Goal: Task Accomplishment & Management: Complete application form

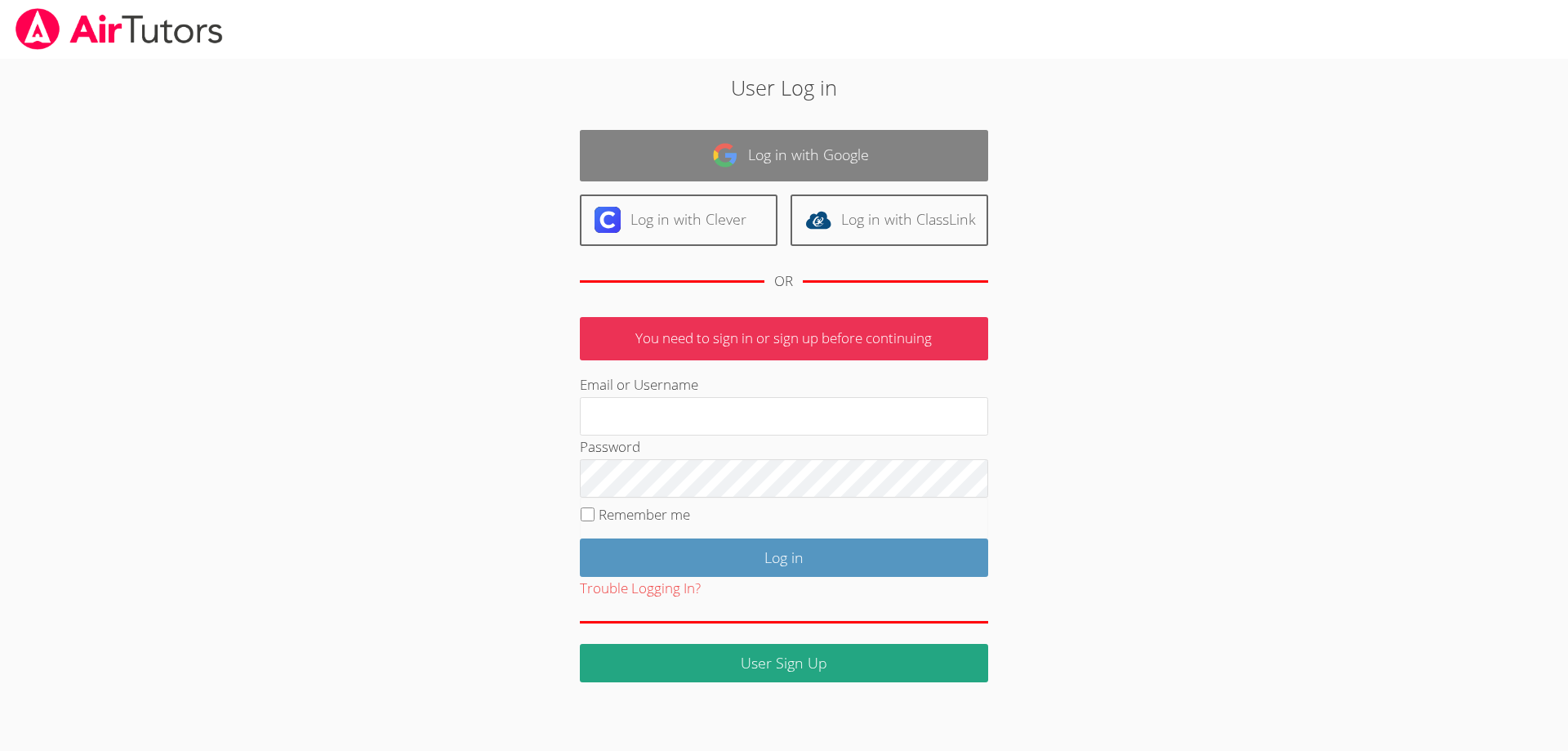
type input "Heatherparham@airtutors.org"
click at [823, 156] on link "Log in with Google" at bounding box center [784, 155] width 408 height 51
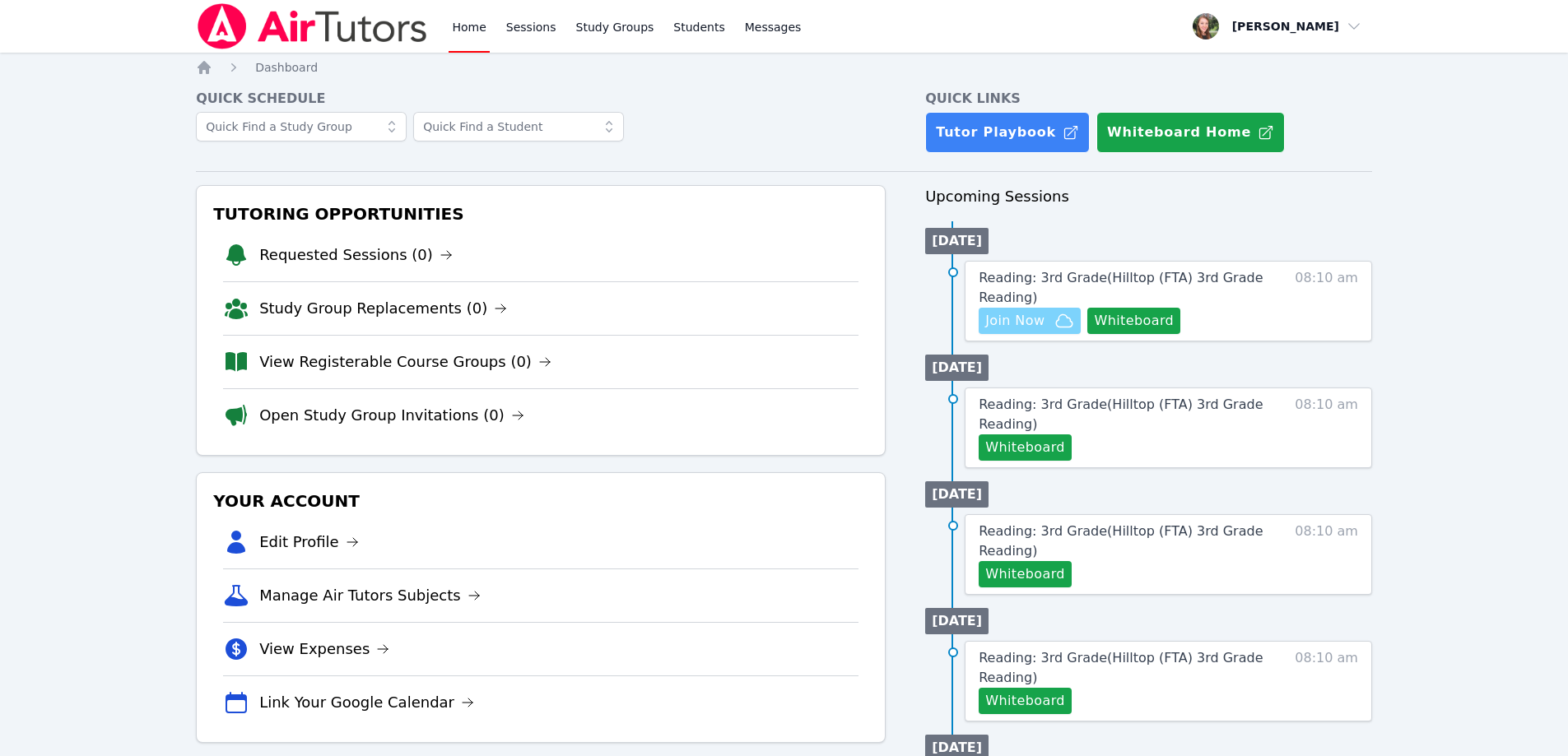
click at [1049, 320] on span "Join Now" at bounding box center [1030, 320] width 89 height 19
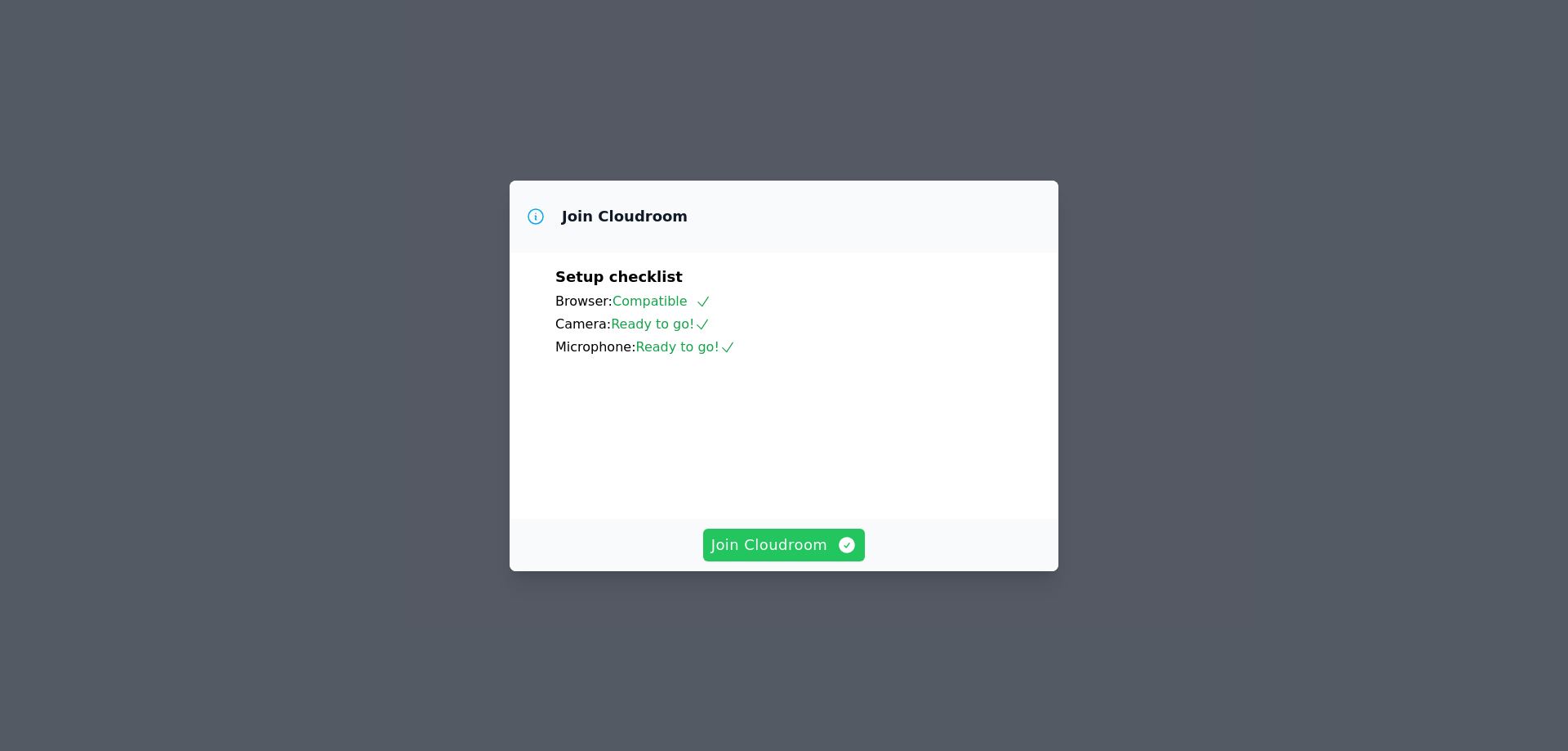
click at [769, 556] on span "Join Cloudroom" at bounding box center [784, 545] width 146 height 23
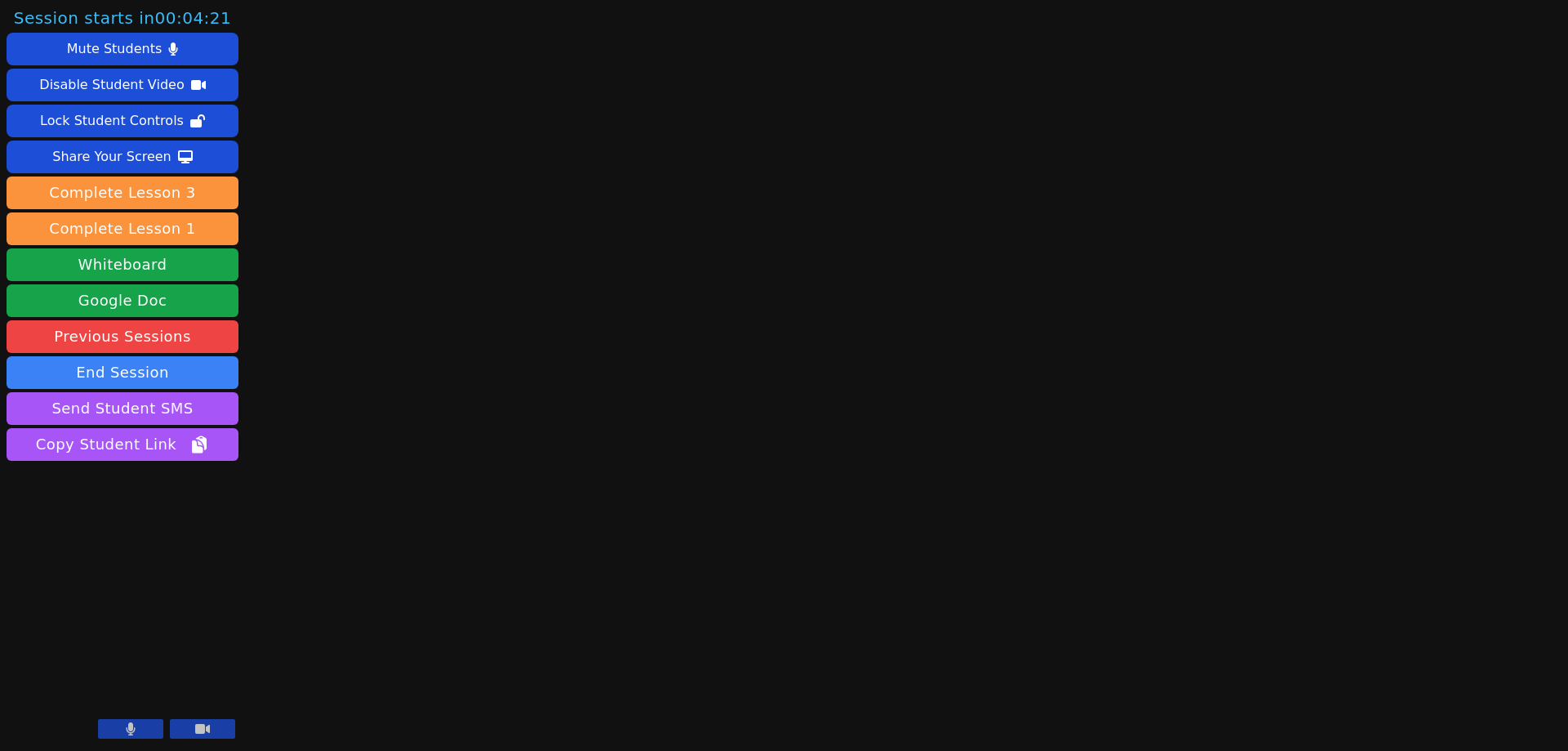
click at [142, 732] on button at bounding box center [131, 728] width 66 height 19
click at [200, 732] on icon at bounding box center [203, 728] width 15 height 10
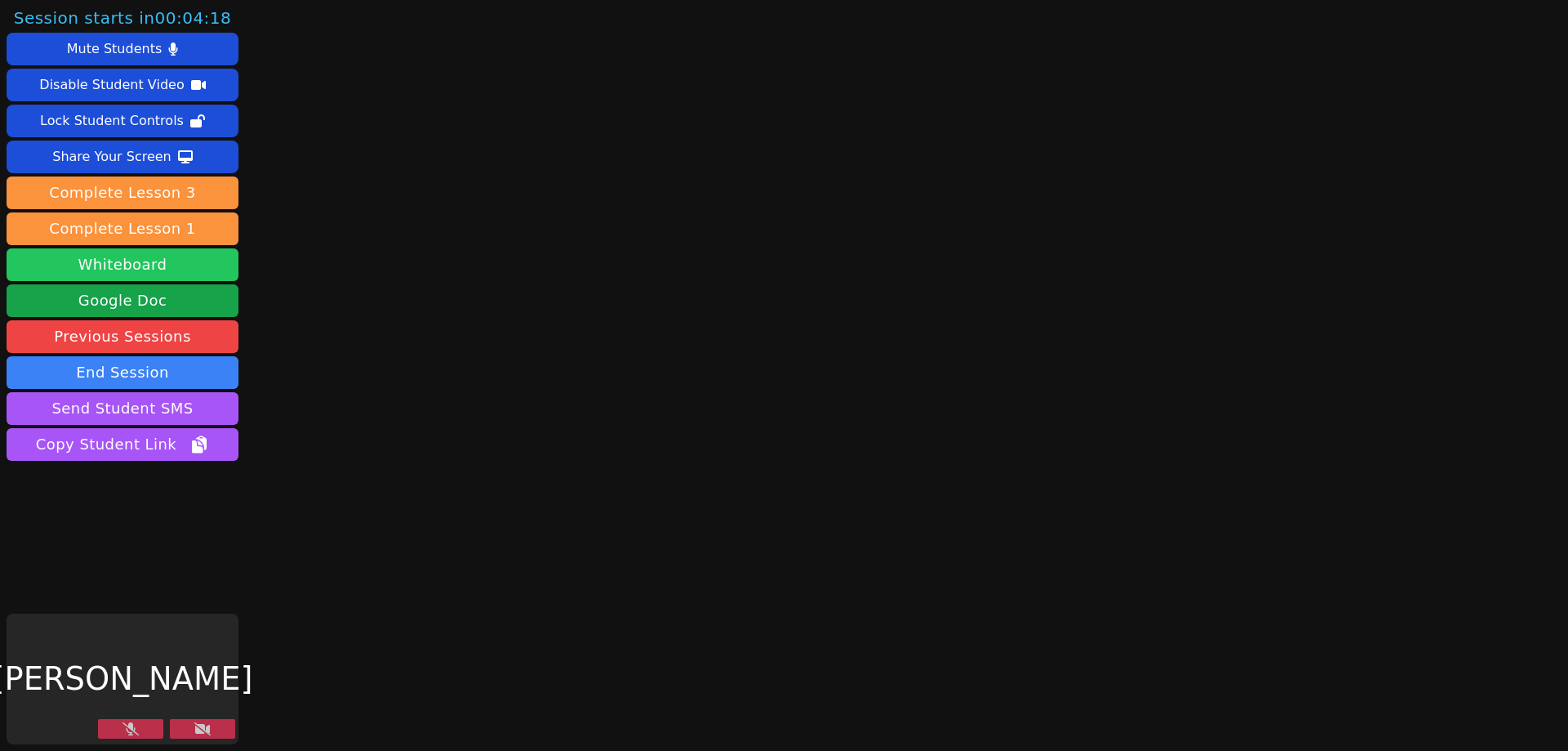
click at [199, 261] on button "Whiteboard" at bounding box center [122, 265] width 232 height 33
click at [112, 728] on button at bounding box center [131, 728] width 66 height 19
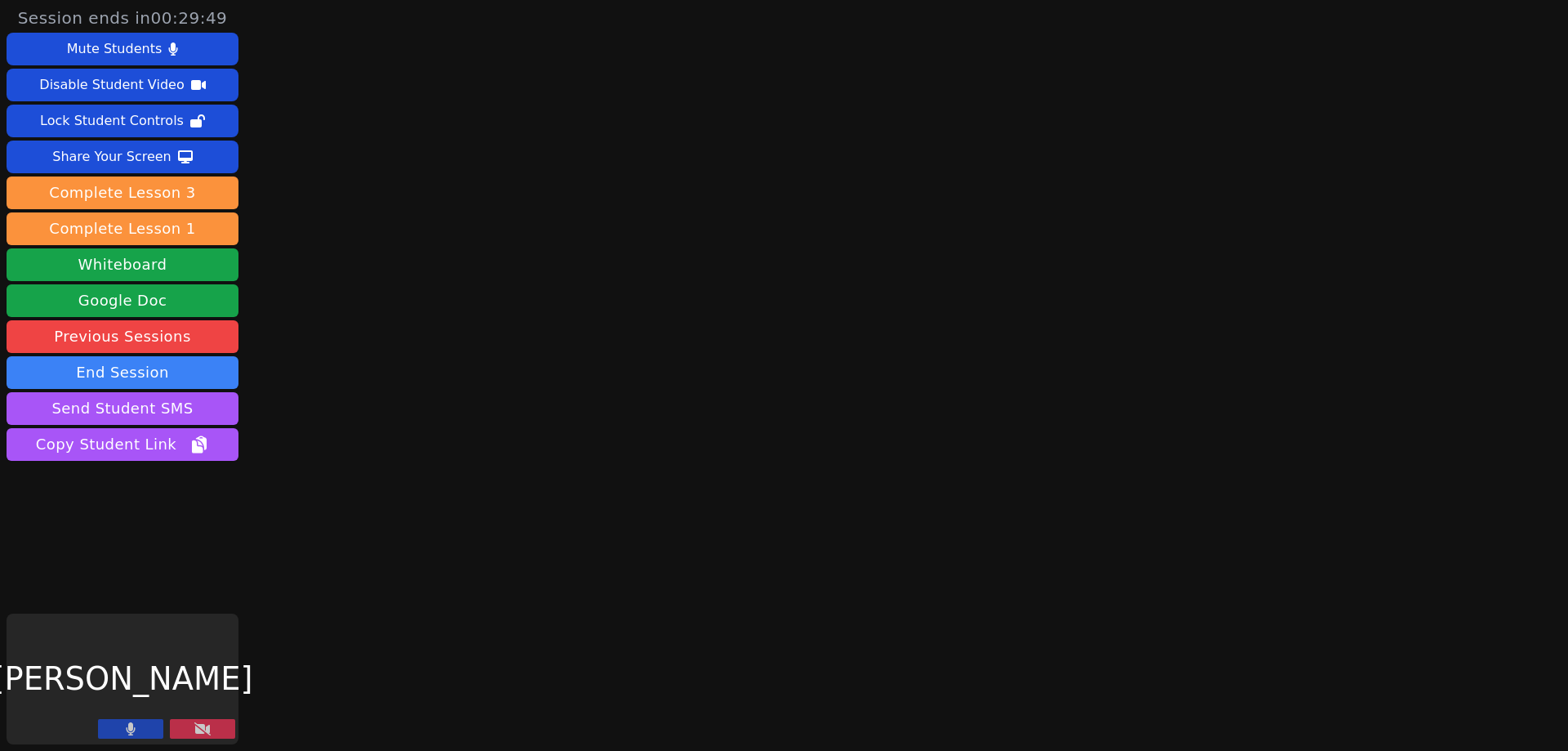
click at [206, 733] on icon at bounding box center [203, 729] width 16 height 13
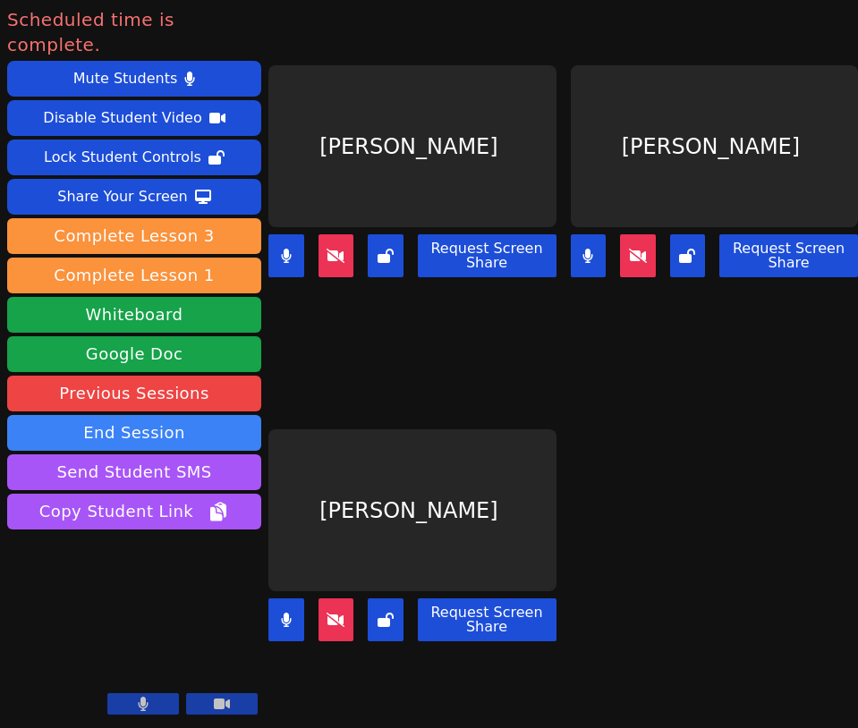
click at [668, 481] on main "[PERSON_NAME] Request Screen Share [PERSON_NAME] Request Screen Share [PERSON_N…" at bounding box center [562, 364] width 589 height 728
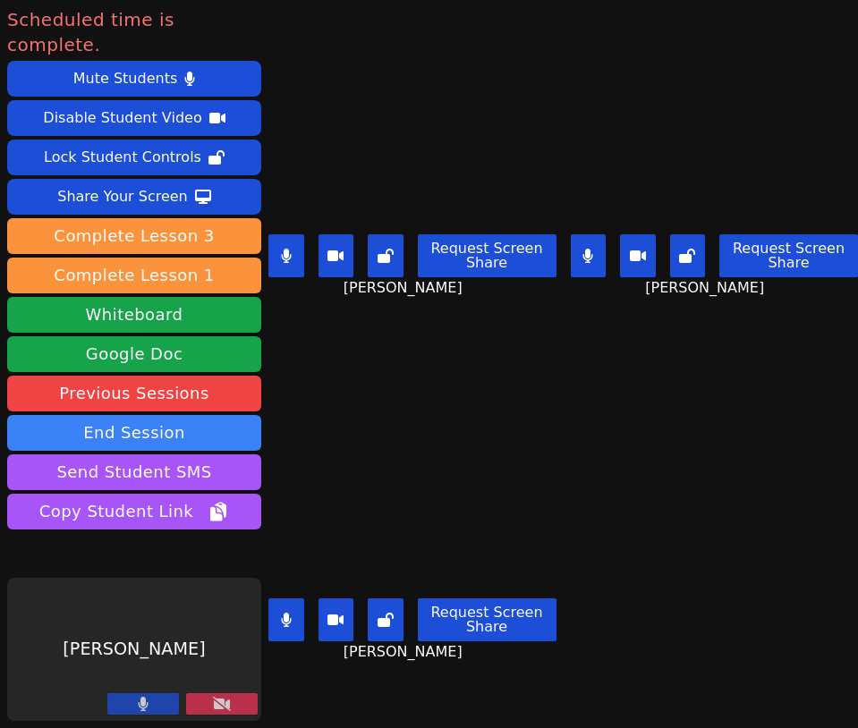
click at [208, 696] on button at bounding box center [222, 703] width 72 height 21
click at [213, 706] on icon at bounding box center [222, 704] width 18 height 14
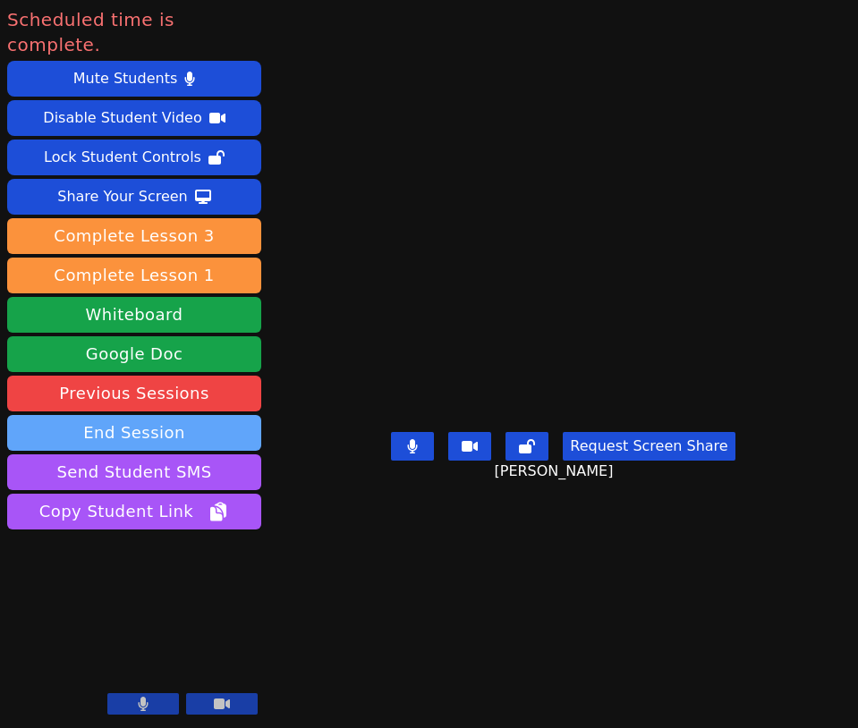
click at [131, 415] on button "End Session" at bounding box center [134, 433] width 254 height 36
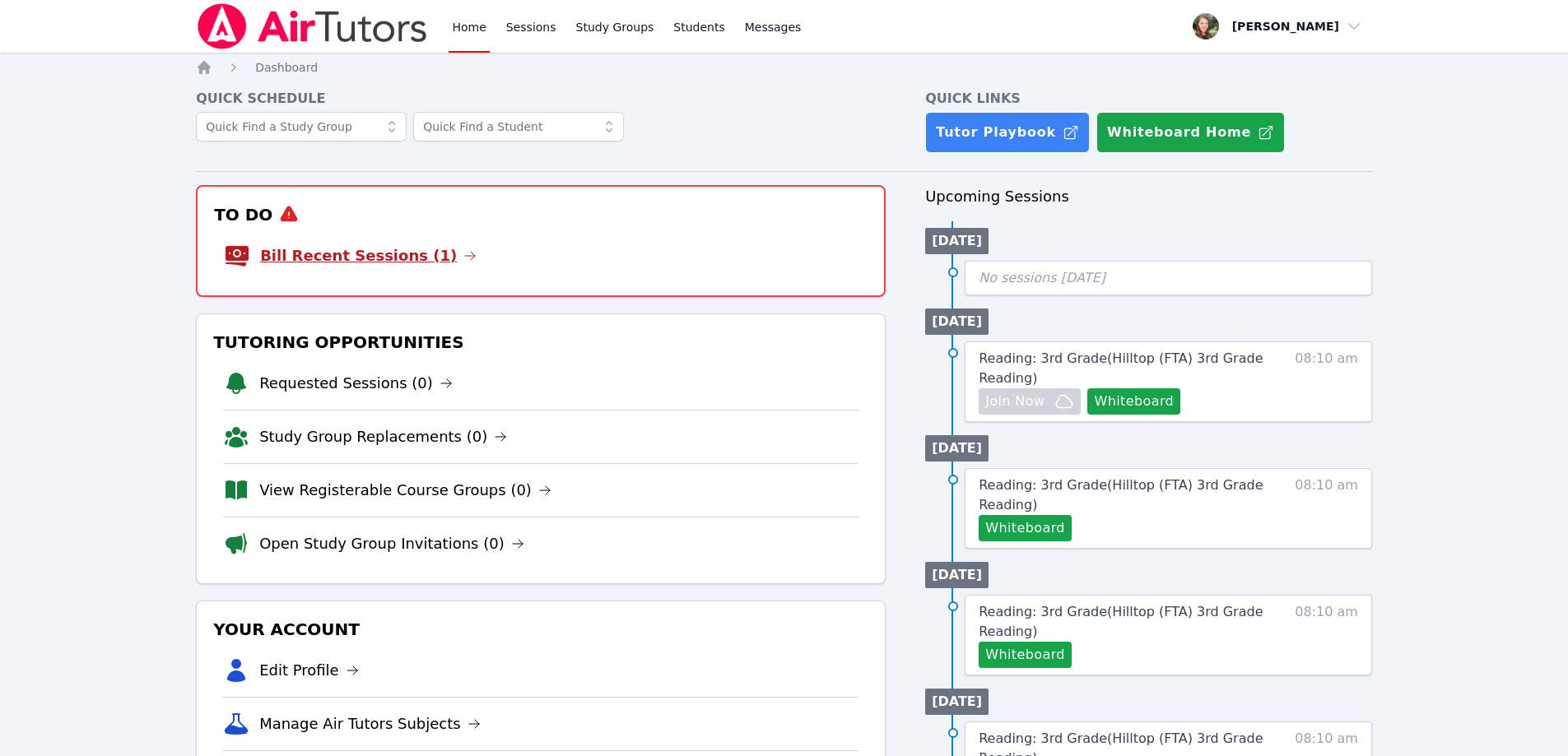
click at [381, 258] on link "Bill Recent Sessions (1)" at bounding box center [368, 256] width 216 height 23
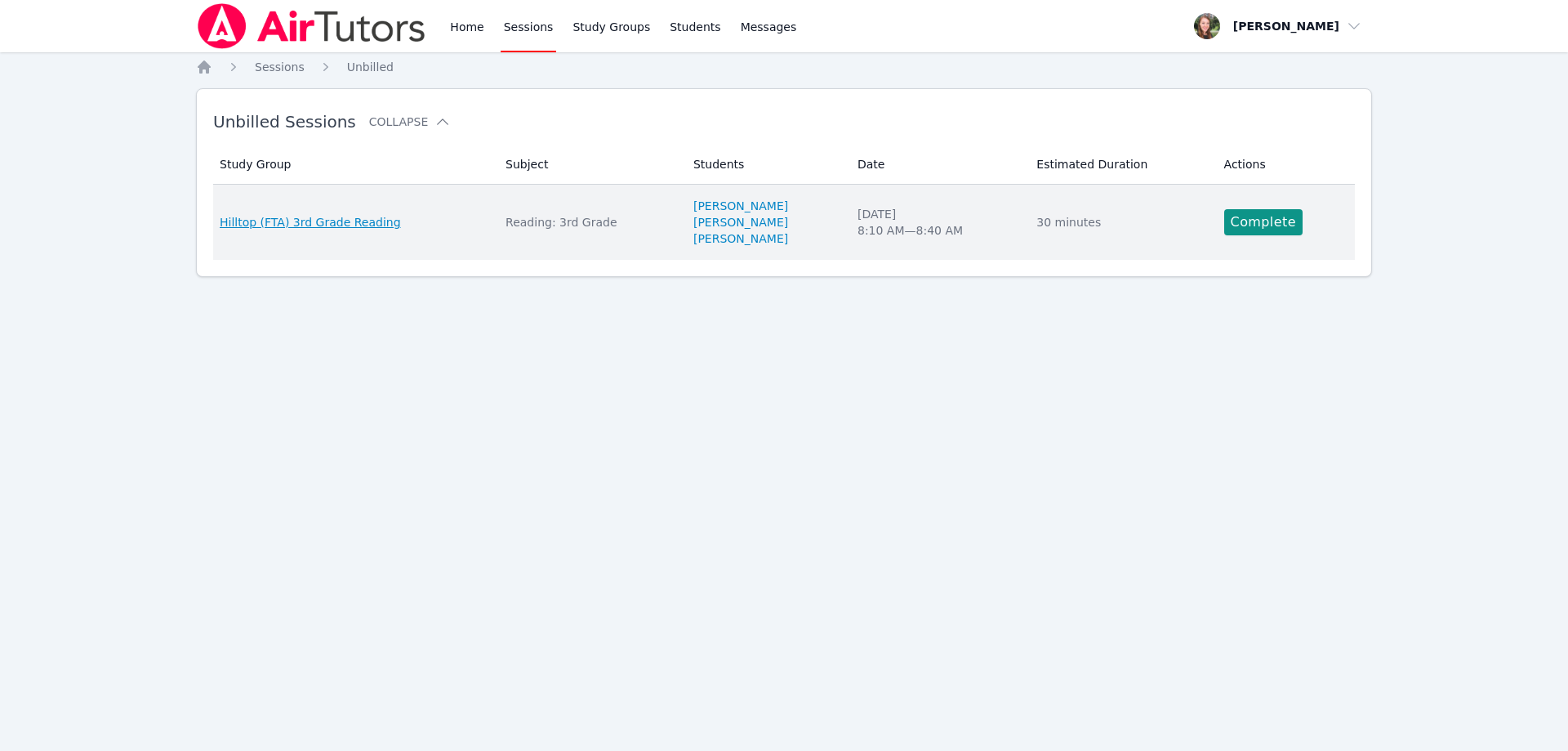
click at [321, 217] on span "Hilltop (FTA) 3rd Grade Reading" at bounding box center [310, 222] width 182 height 16
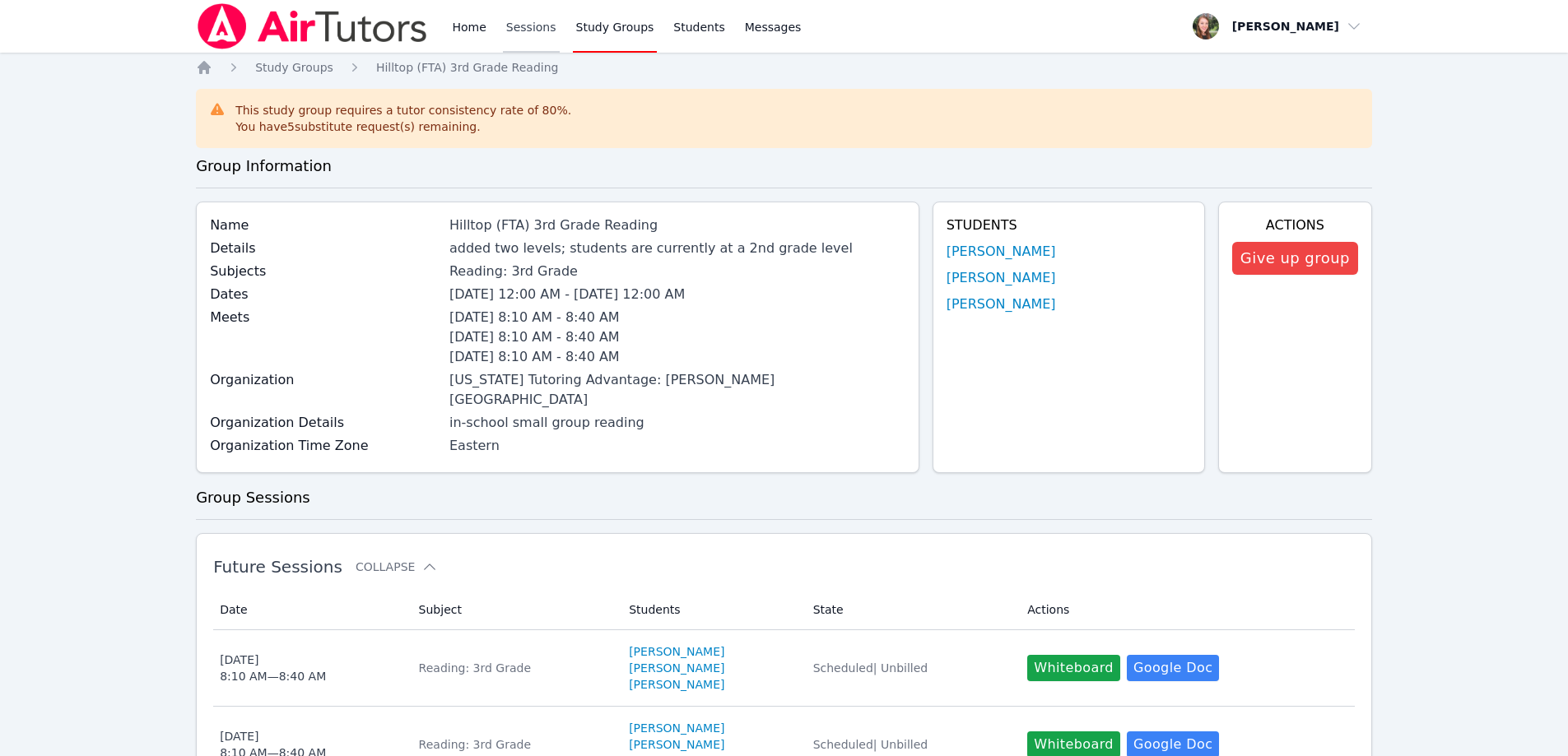
click at [522, 27] on link "Sessions" at bounding box center [532, 26] width 57 height 52
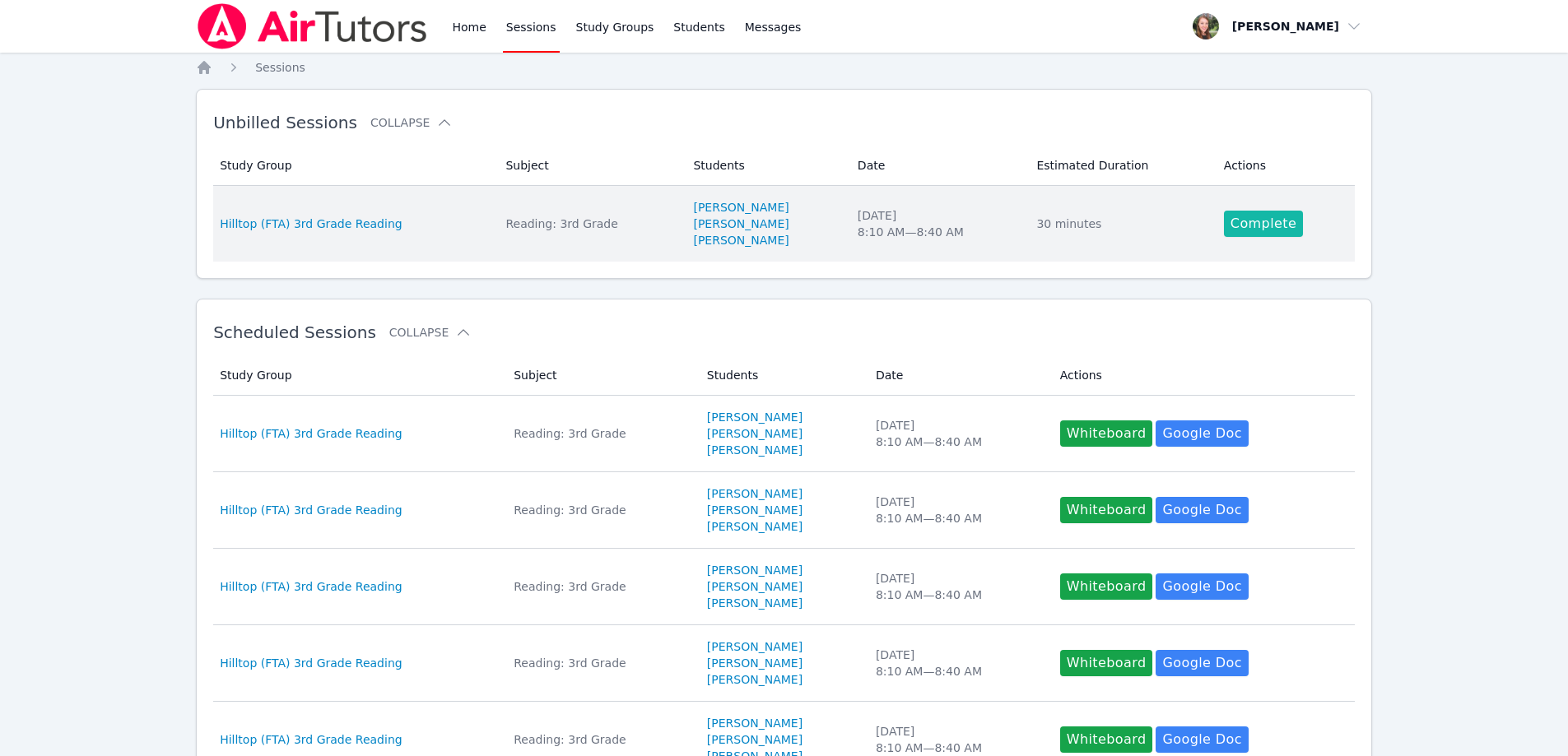
click at [1245, 223] on link "Complete" at bounding box center [1263, 223] width 79 height 27
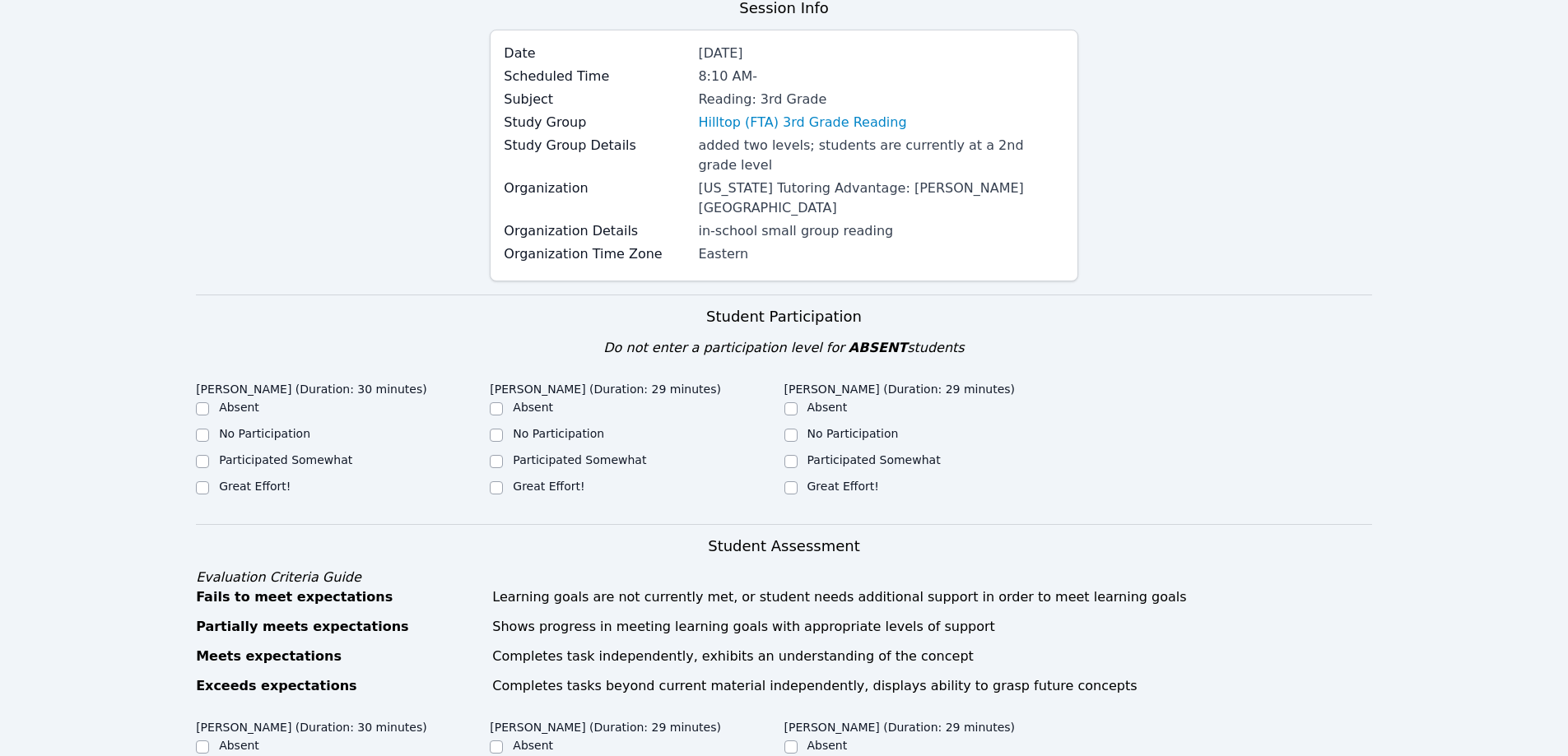
scroll to position [165, 0]
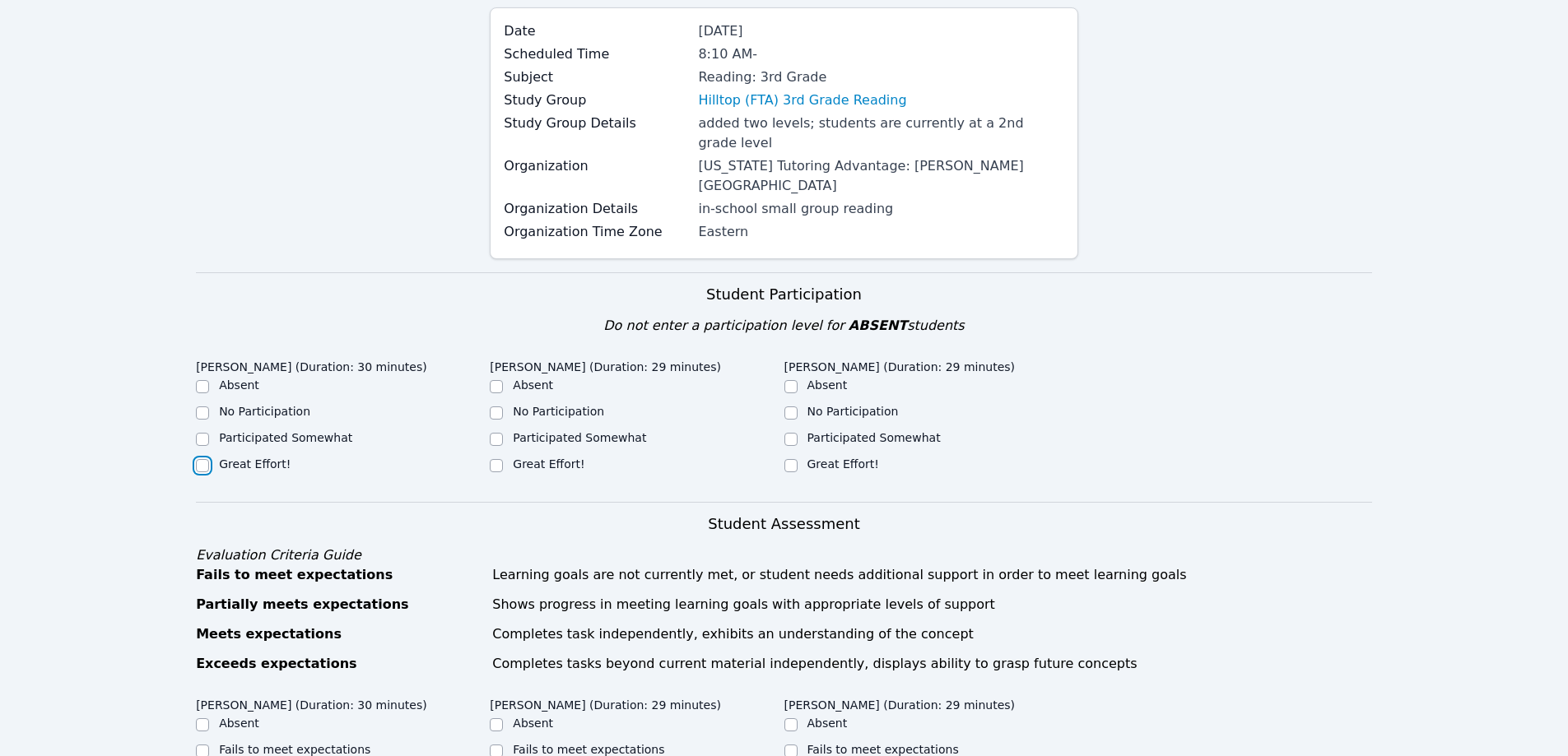
click at [206, 459] on input "Great Effort!" at bounding box center [202, 465] width 13 height 13
checkbox input "true"
drag, startPoint x: 495, startPoint y: 423, endPoint x: 522, endPoint y: 431, distance: 28.2
click at [494, 459] on input "Great Effort!" at bounding box center [496, 465] width 13 height 13
checkbox input "true"
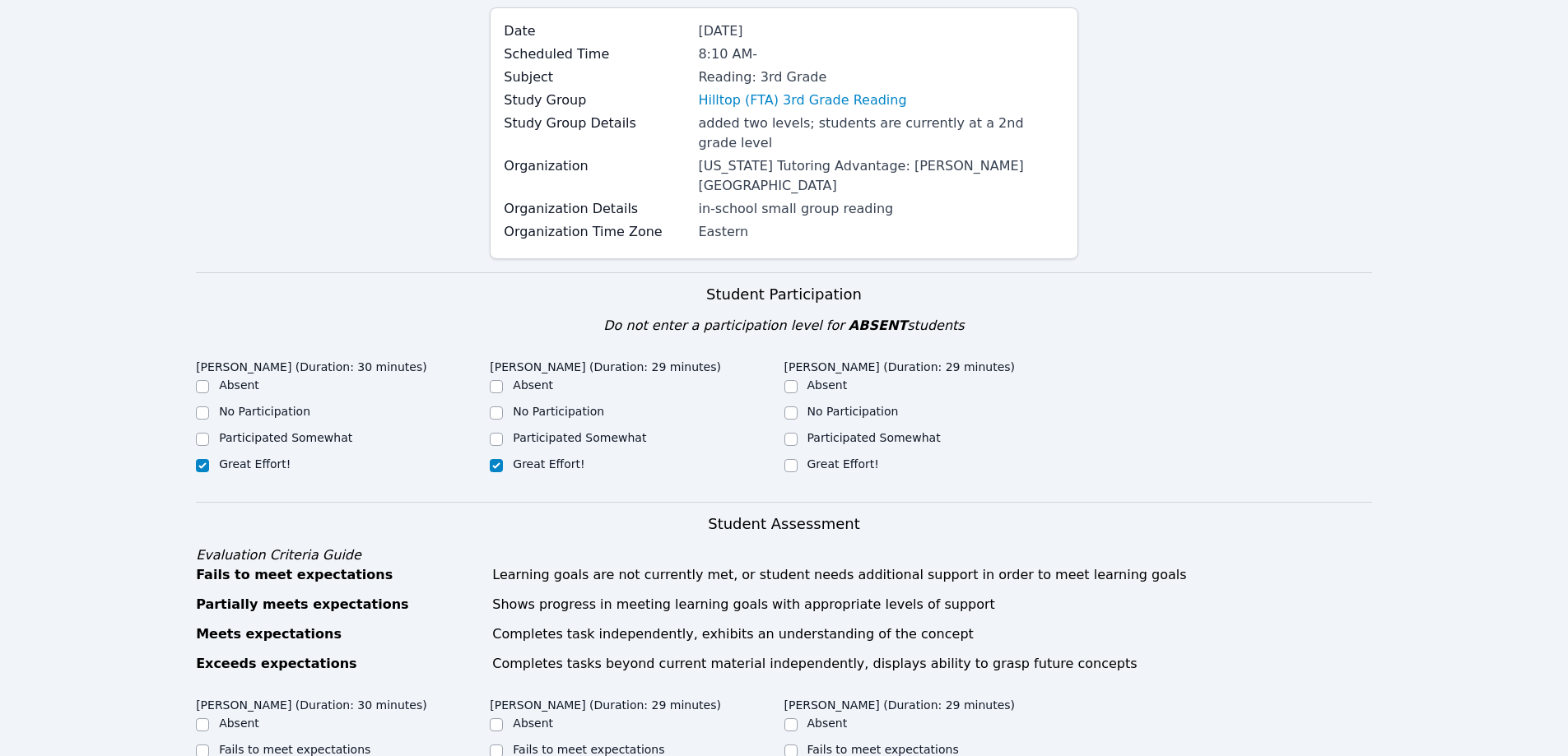
click at [799, 456] on div "Great Effort!" at bounding box center [930, 465] width 294 height 19
click at [793, 459] on input "Great Effort!" at bounding box center [790, 465] width 13 height 13
checkbox input "true"
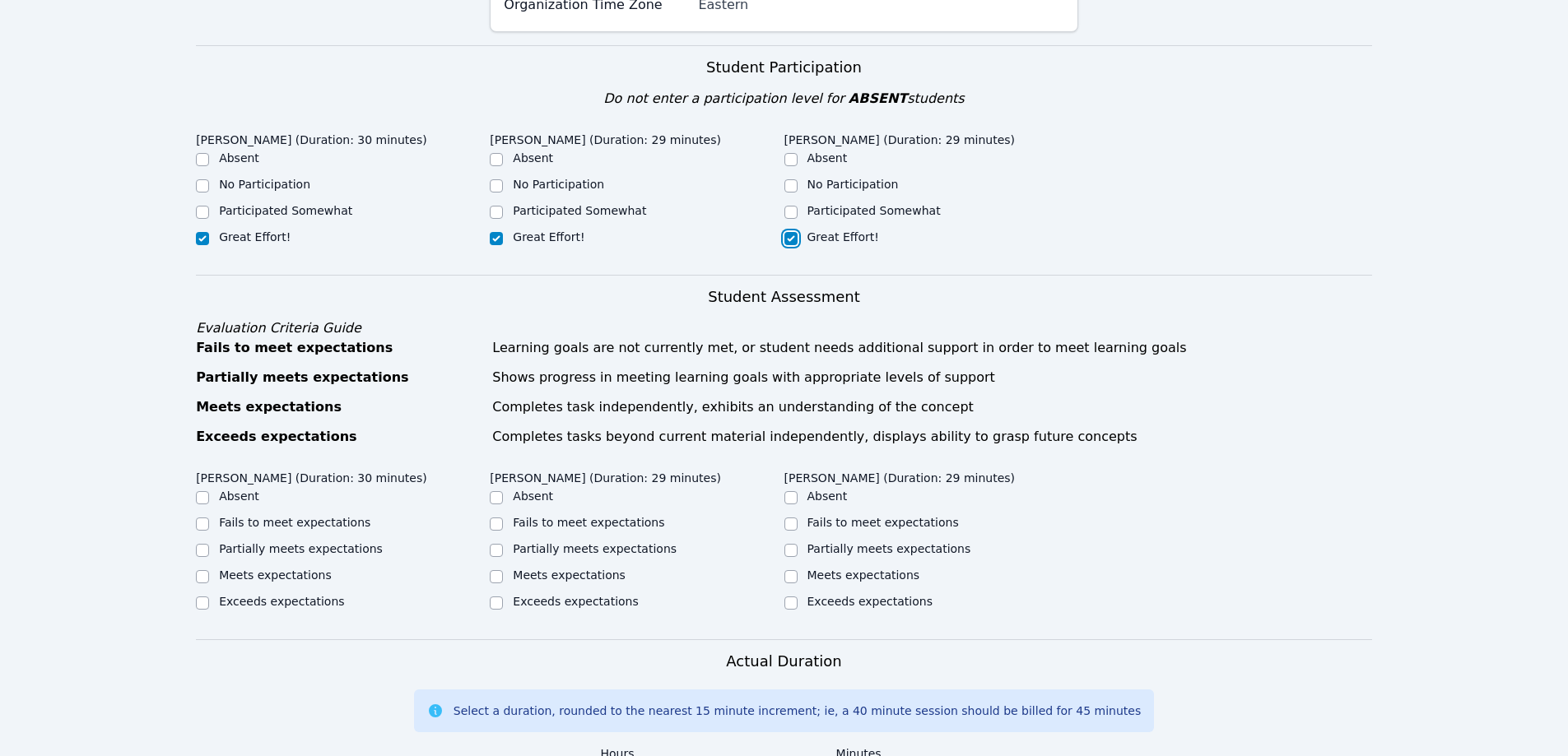
scroll to position [411, 0]
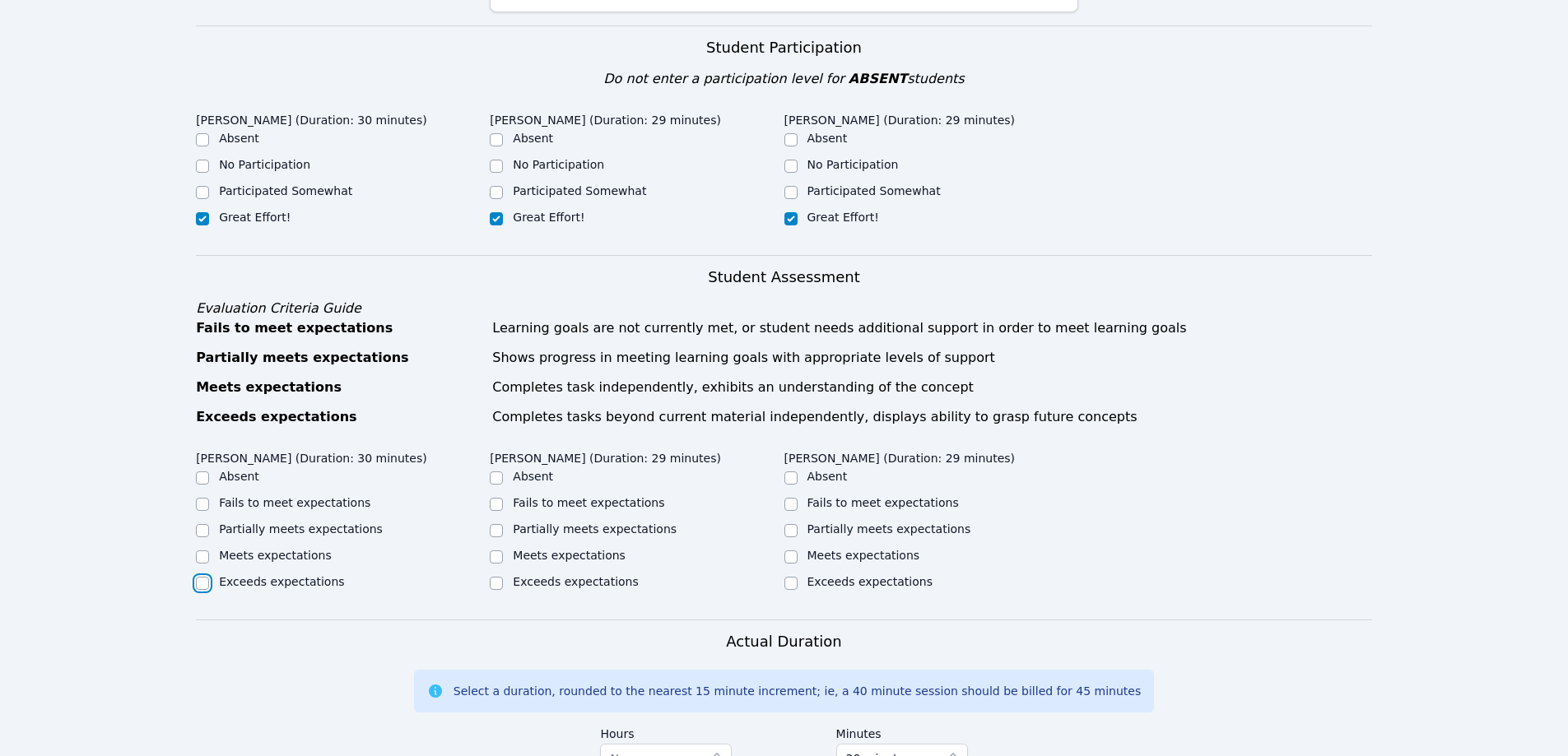
click at [201, 577] on input "Exceeds expectations" at bounding box center [202, 583] width 13 height 13
checkbox input "true"
click at [501, 550] on input "Meets expectations" at bounding box center [496, 556] width 13 height 13
checkbox input "true"
click at [495, 577] on input "Exceeds expectations" at bounding box center [496, 583] width 13 height 13
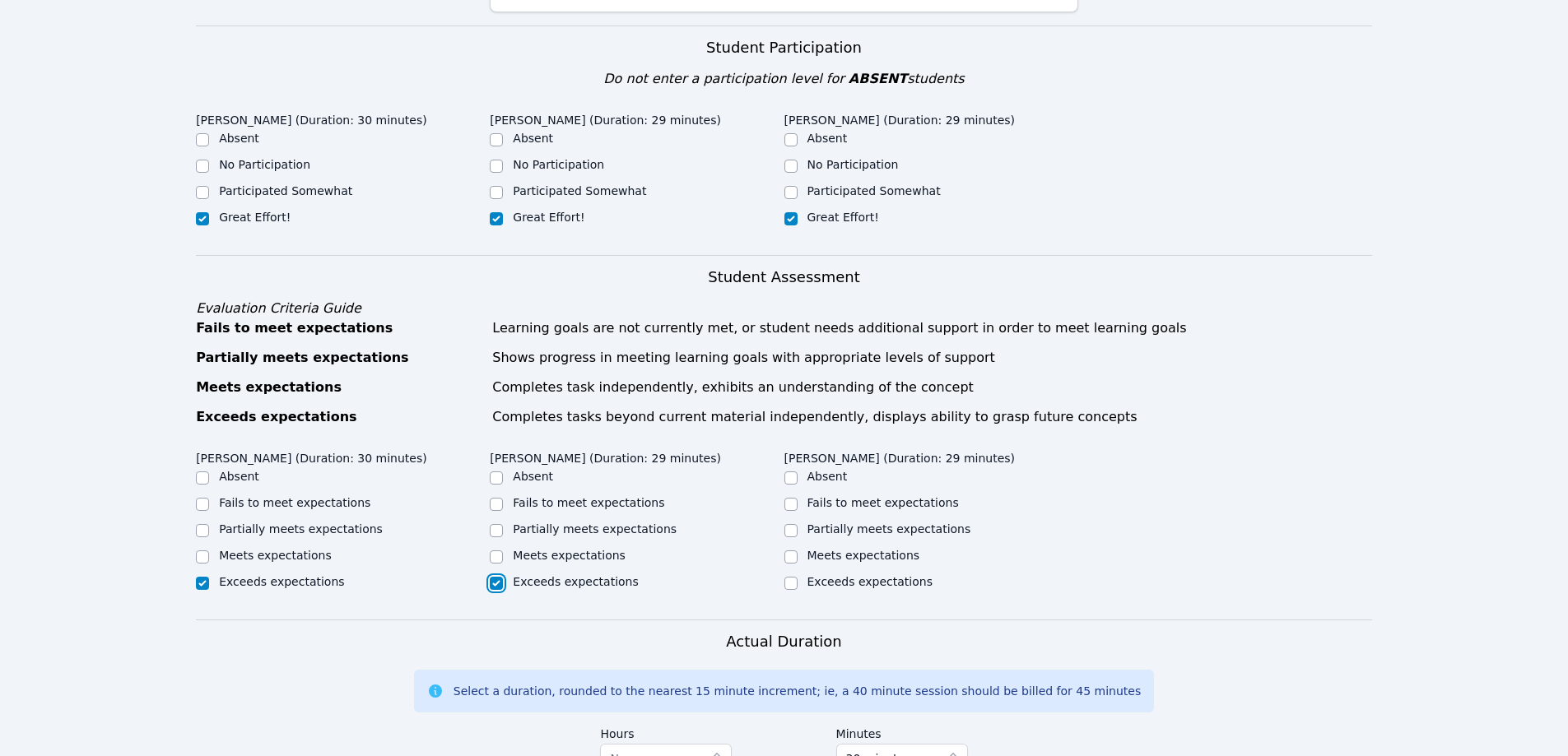
checkbox input "true"
checkbox input "false"
click at [787, 577] on input "Exceeds expectations" at bounding box center [790, 583] width 13 height 13
checkbox input "true"
drag, startPoint x: 494, startPoint y: 519, endPoint x: 612, endPoint y: 538, distance: 119.5
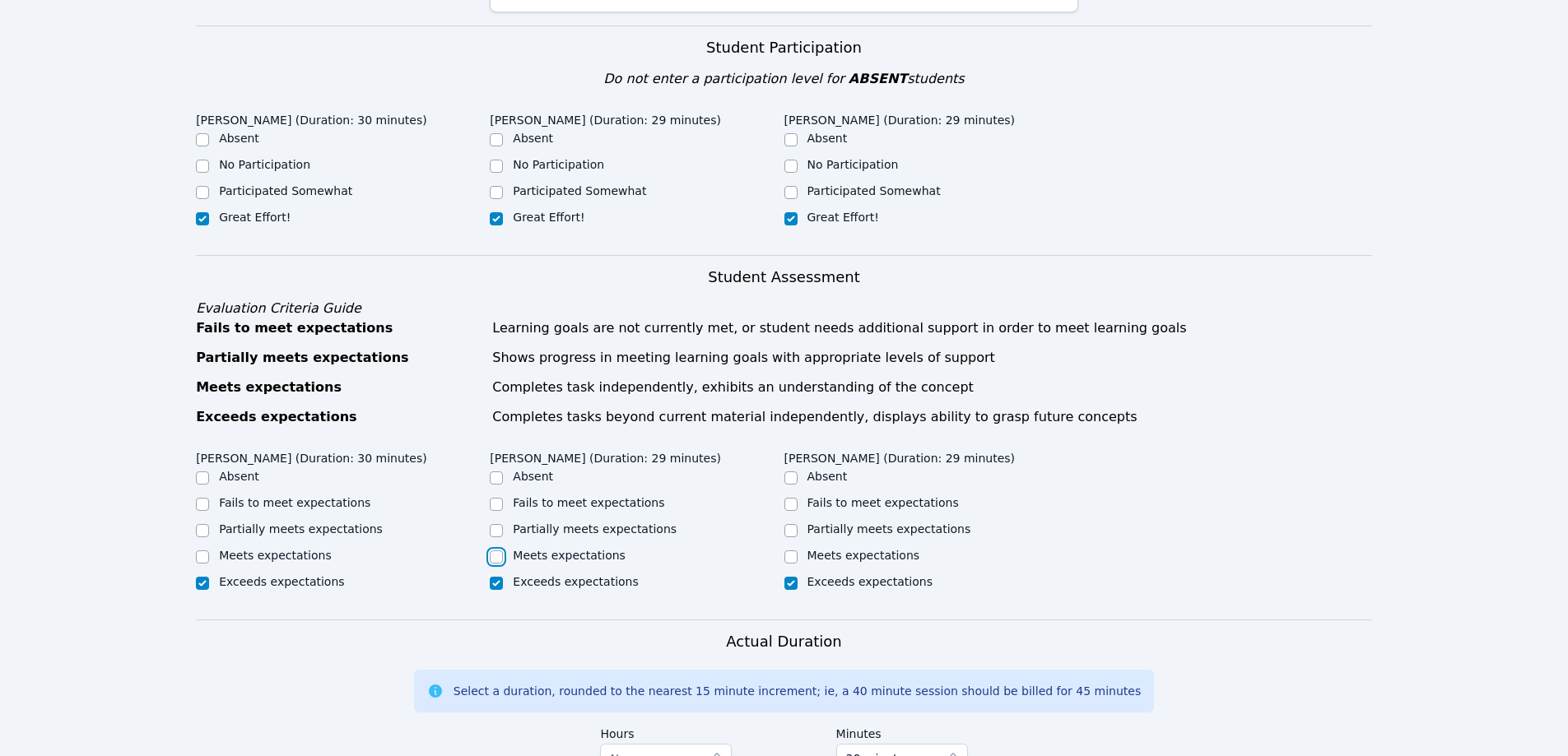
click at [493, 550] on input "Meets expectations" at bounding box center [496, 556] width 13 height 13
checkbox input "true"
click at [497, 577] on input "Exceeds expectations" at bounding box center [496, 583] width 13 height 13
checkbox input "true"
checkbox input "false"
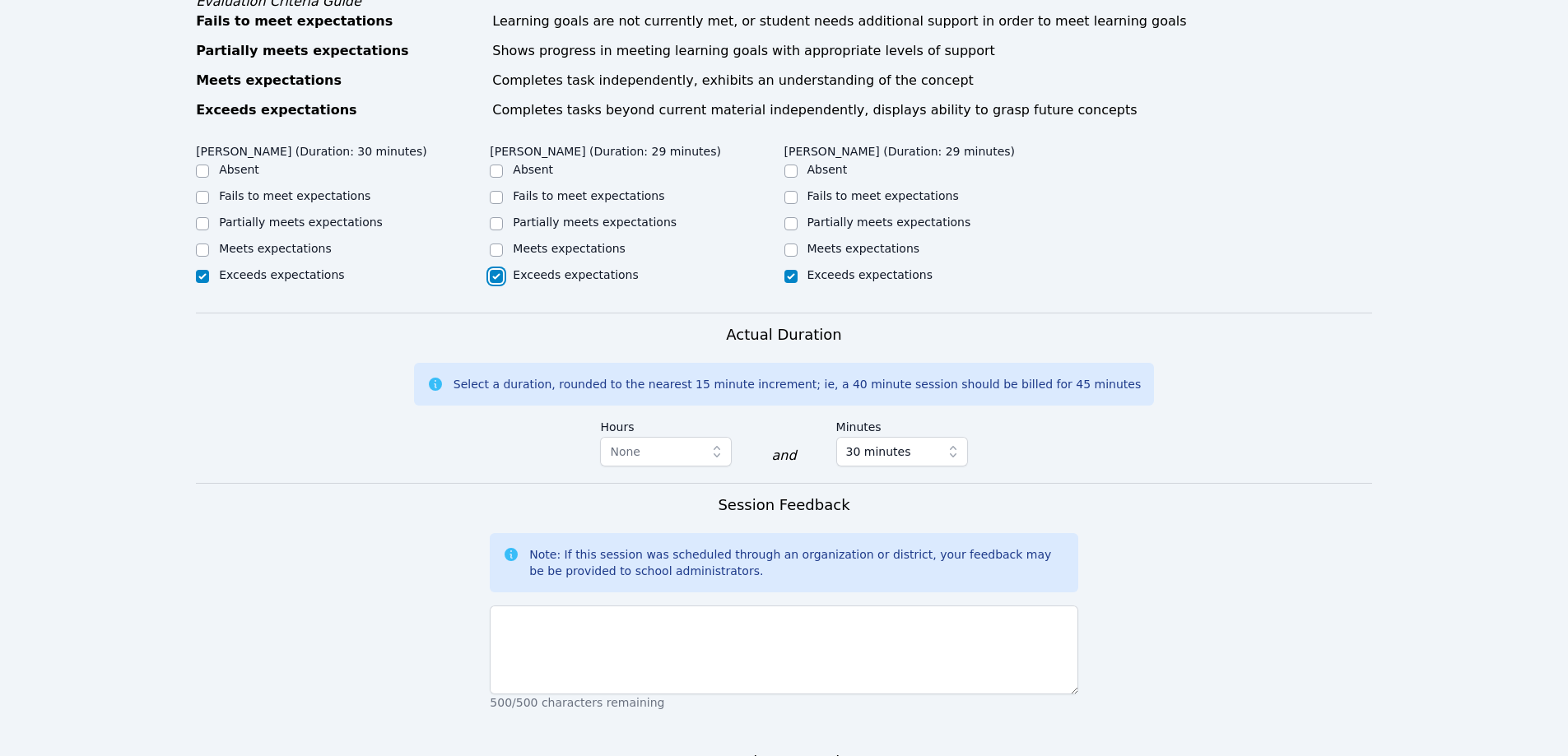
scroll to position [740, 0]
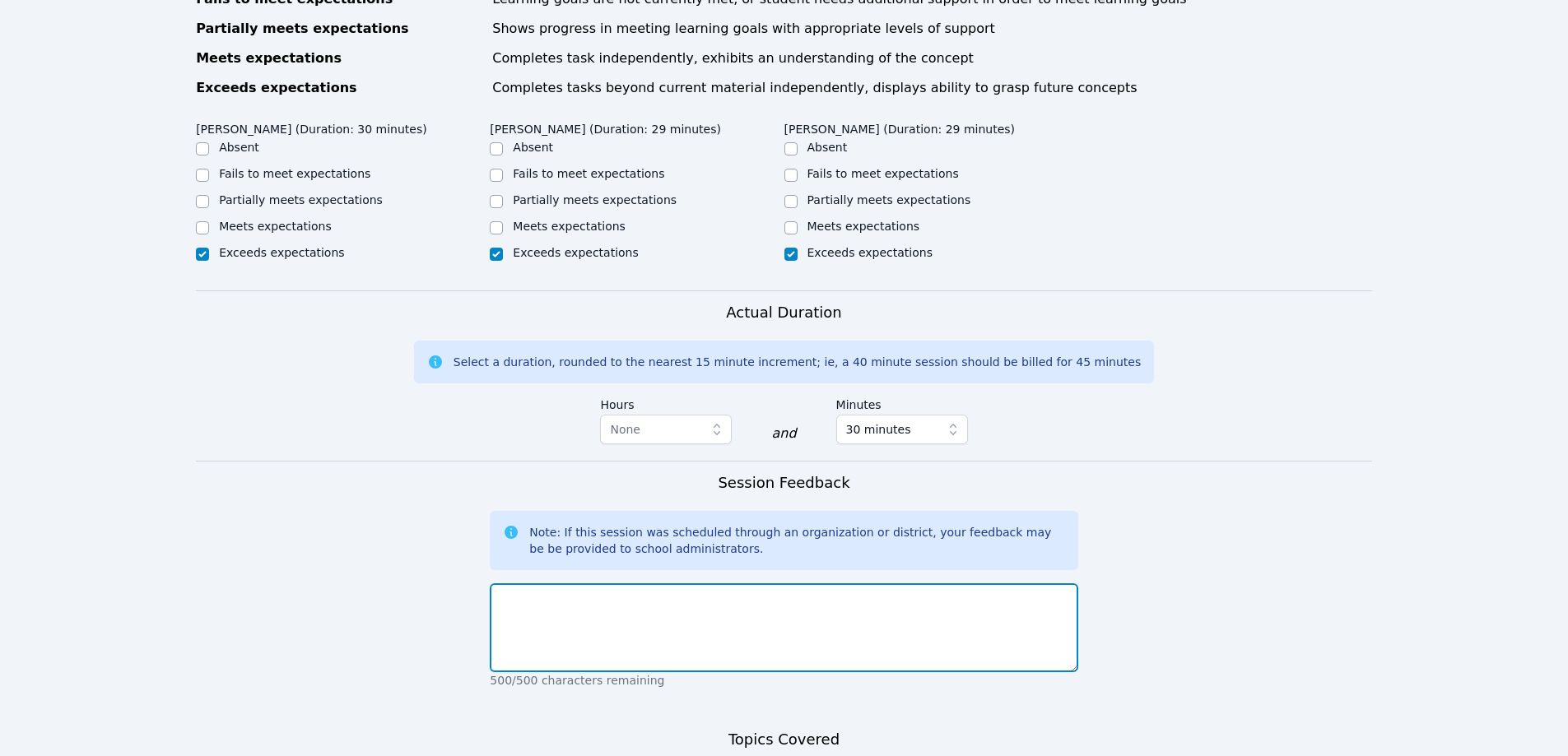
click at [669, 583] on textarea at bounding box center [783, 627] width 588 height 89
click at [553, 588] on textarea "To enrich screen reader interactions, please activate Accessibility in Grammarl…" at bounding box center [783, 627] width 588 height 89
click at [854, 583] on textarea "Everyone did very well today. We used the superwords in sentences and they prac…" at bounding box center [783, 627] width 588 height 89
click at [1027, 583] on textarea "Everyone did very well today. We used the superwords in sentences, and they pra…" at bounding box center [783, 627] width 588 height 89
click at [851, 583] on textarea "Everyone did very well today. We used the superwords in sentences, and they pra…" at bounding box center [783, 627] width 588 height 89
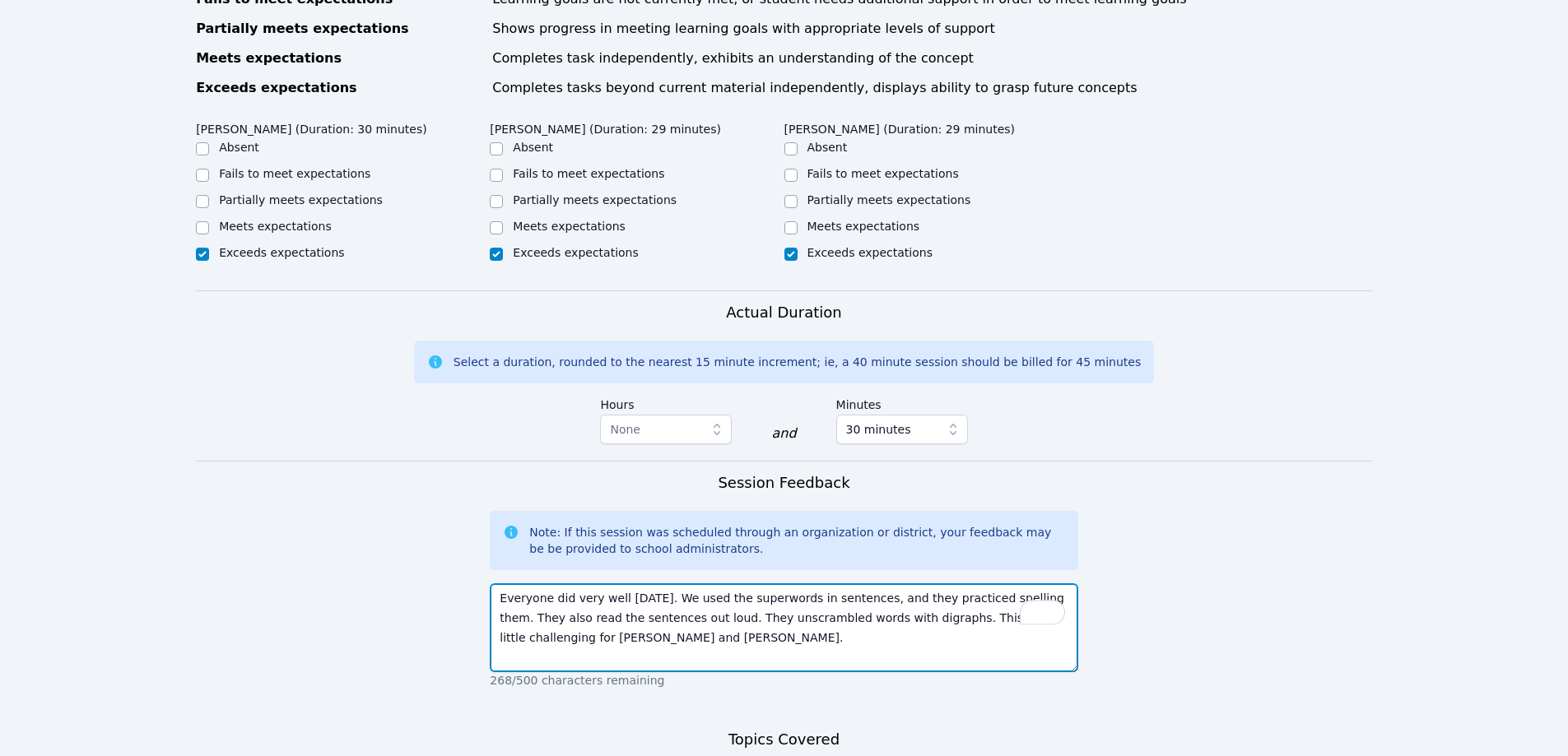
drag, startPoint x: 1021, startPoint y: 559, endPoint x: 1043, endPoint y: 559, distance: 22.0
click at [1022, 583] on textarea "Everyone did very well today. We used the superwords in sentences, and they pra…" at bounding box center [783, 627] width 588 height 89
click at [946, 601] on textarea "Everyone did very well today. We used the superwords in sentences, and they pra…" at bounding box center [783, 627] width 588 height 89
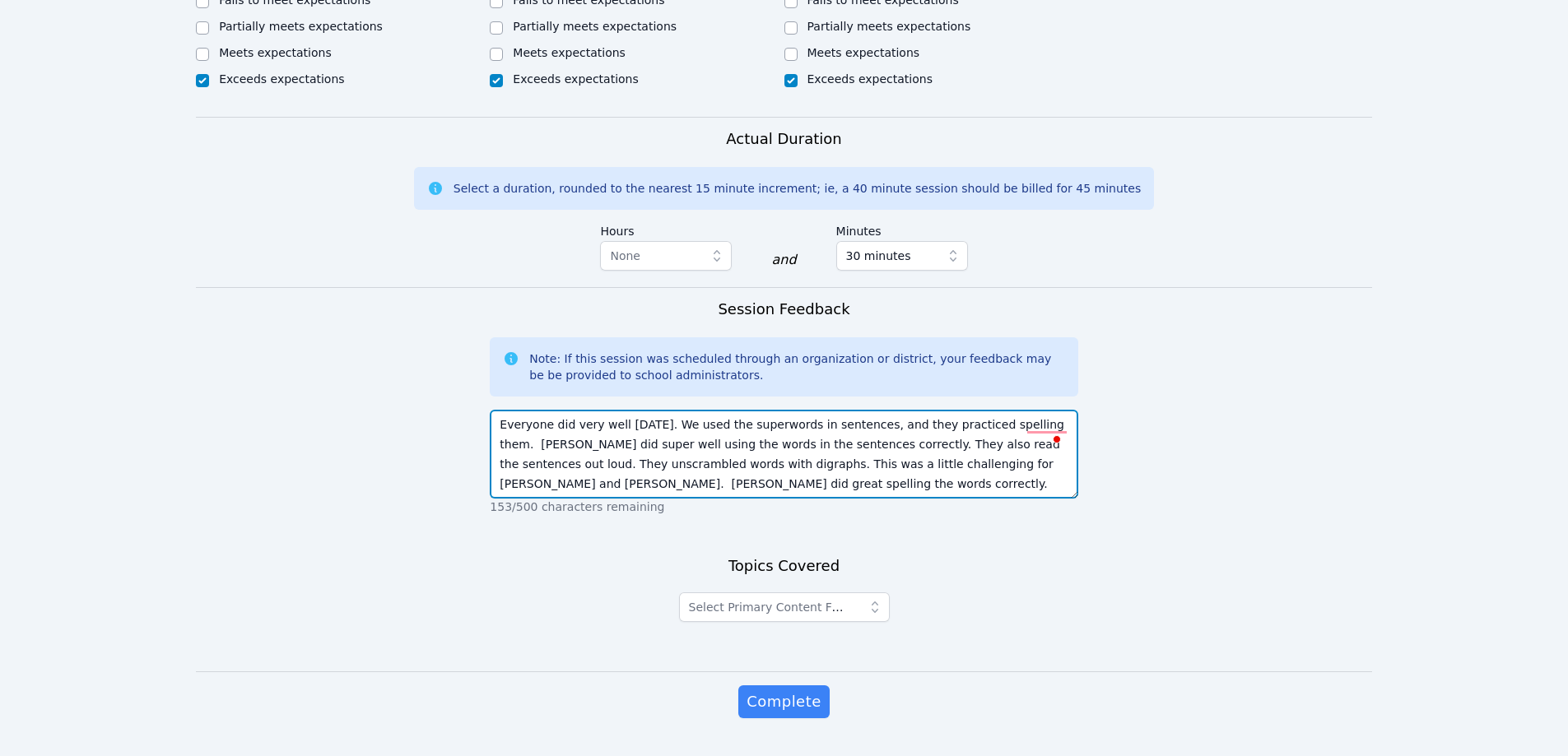
scroll to position [916, 0]
type textarea "Everyone did very well today. We used the superwords in sentences, and they pra…"
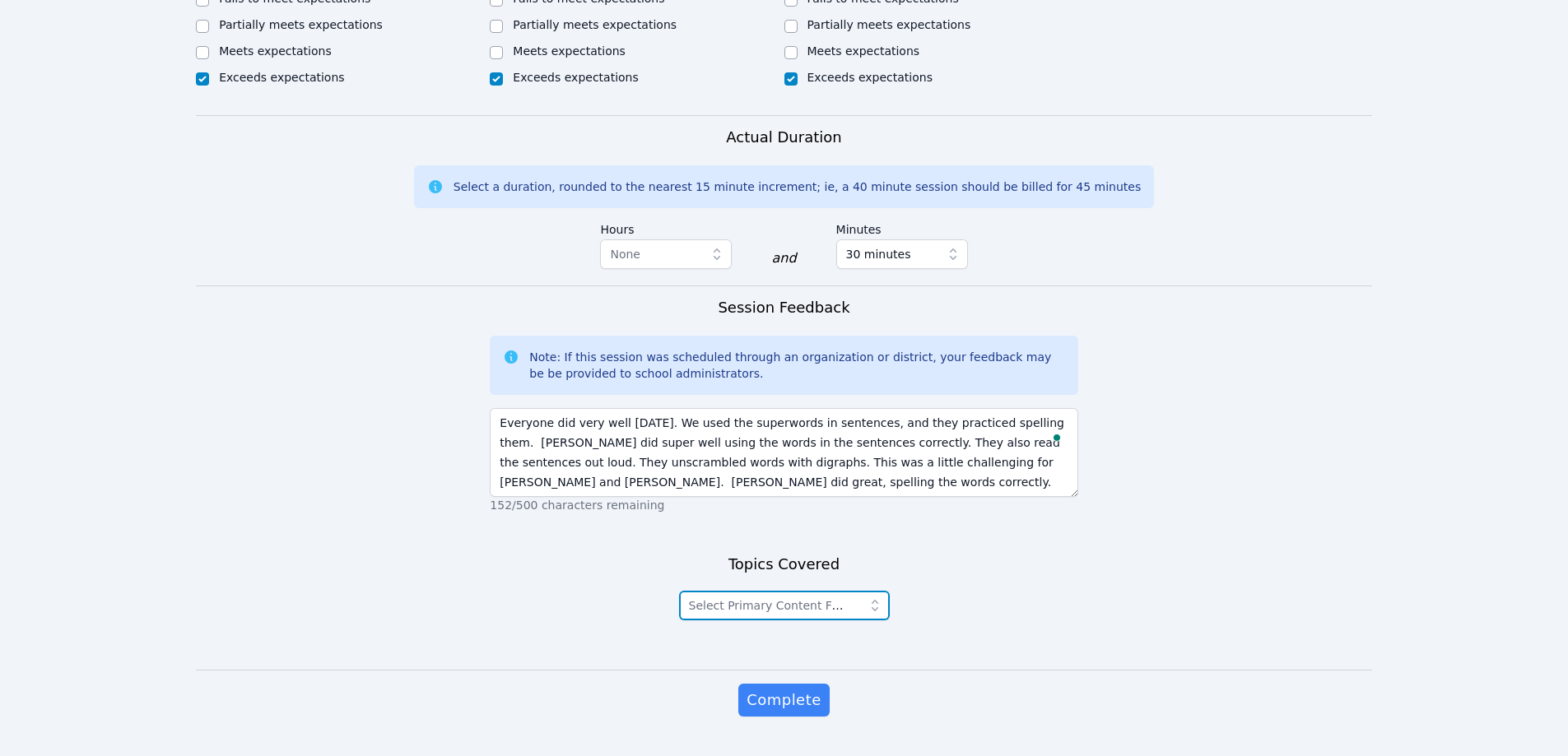
click at [874, 597] on icon "button" at bounding box center [875, 605] width 17 height 17
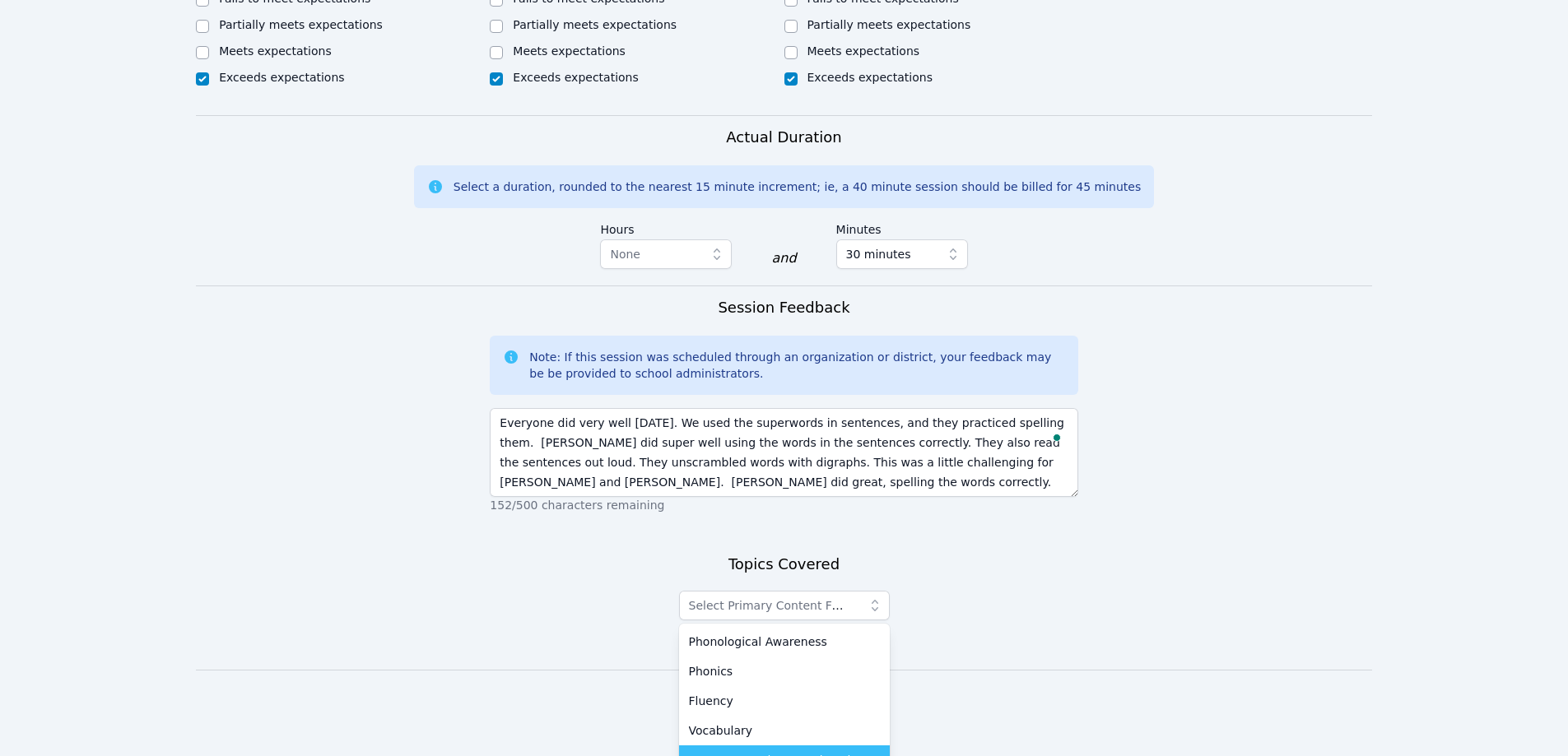
click at [793, 752] on span "Language and Comprehension" at bounding box center [777, 761] width 176 height 17
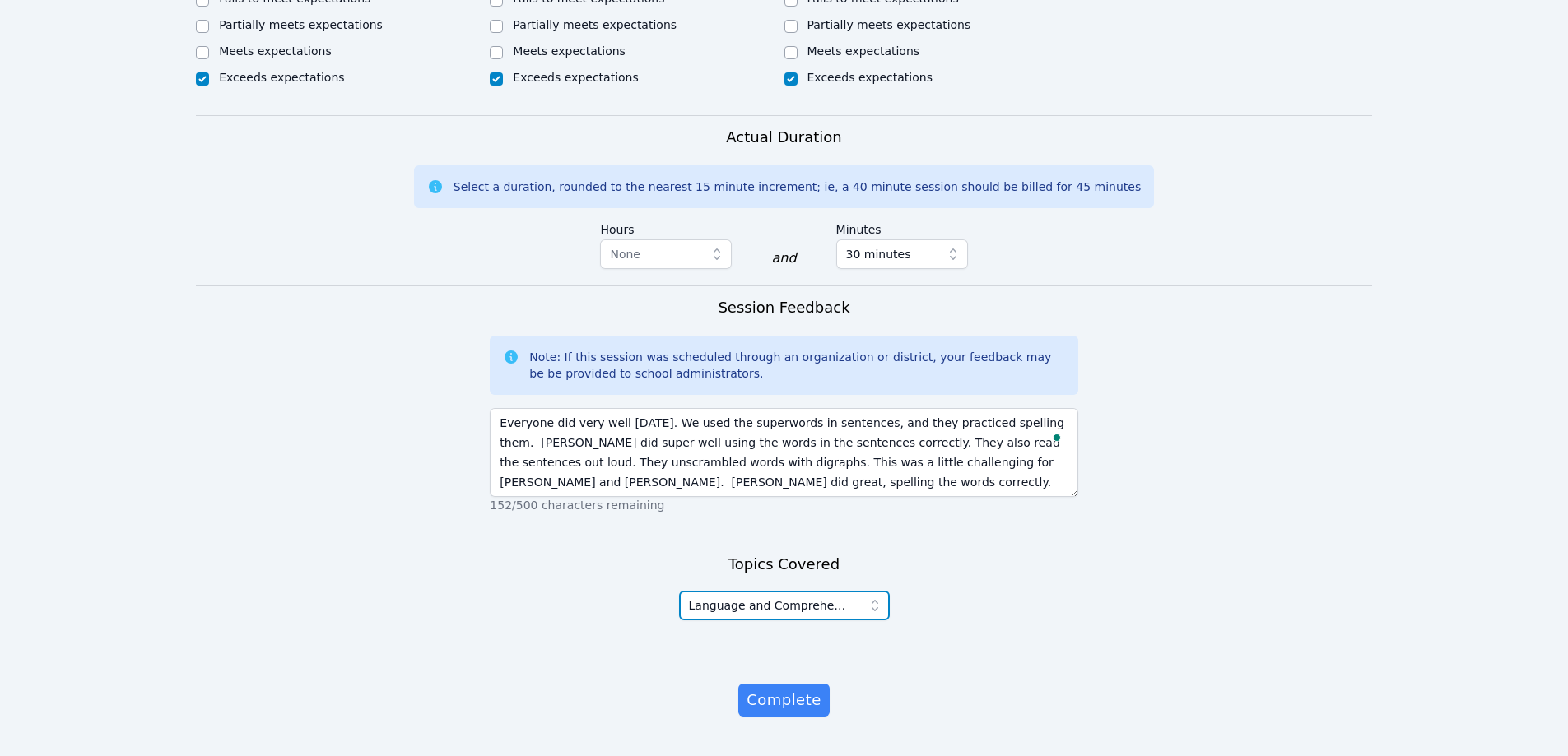
click at [870, 590] on span "button" at bounding box center [878, 605] width 23 height 29
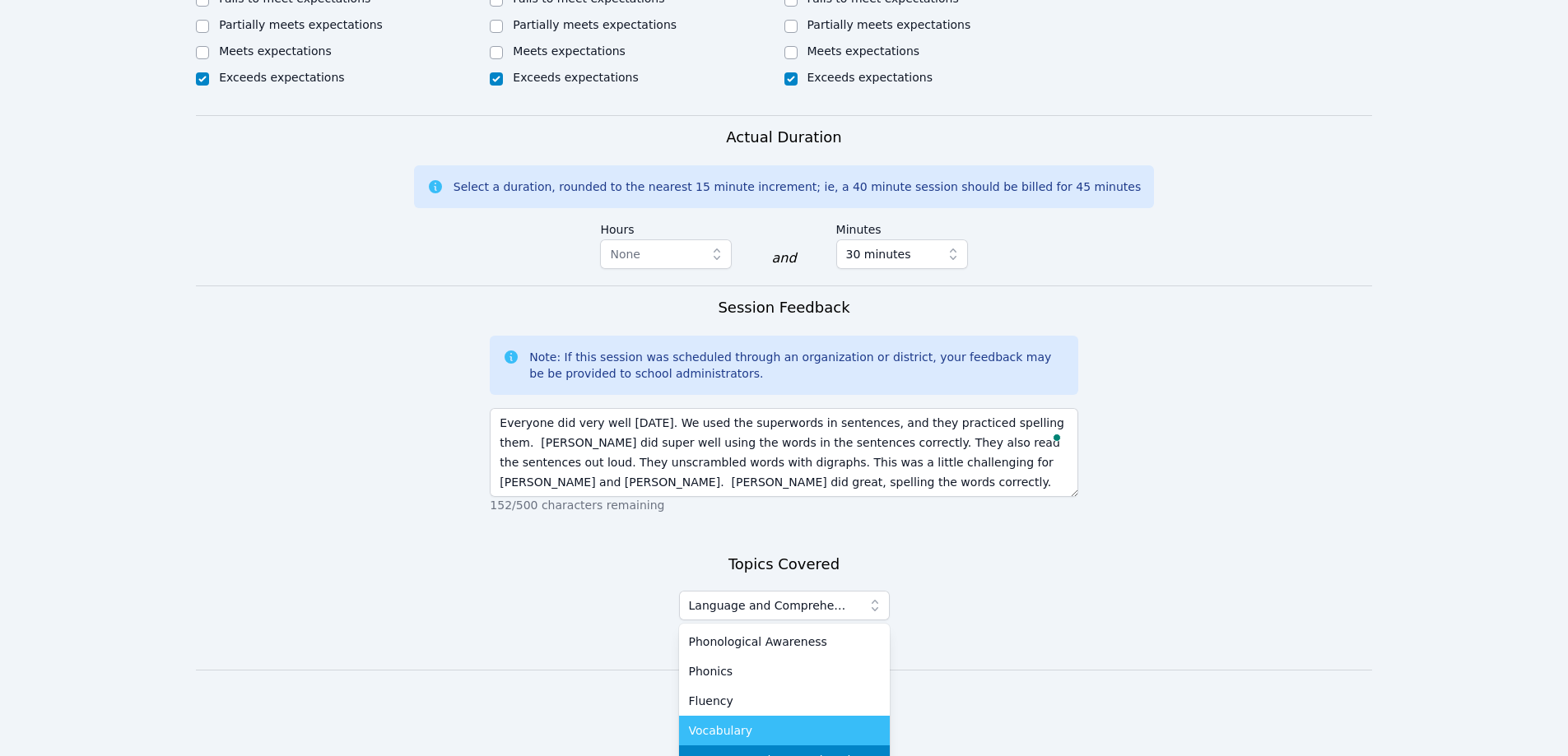
click at [779, 722] on div "Vocabulary" at bounding box center [785, 730] width 191 height 17
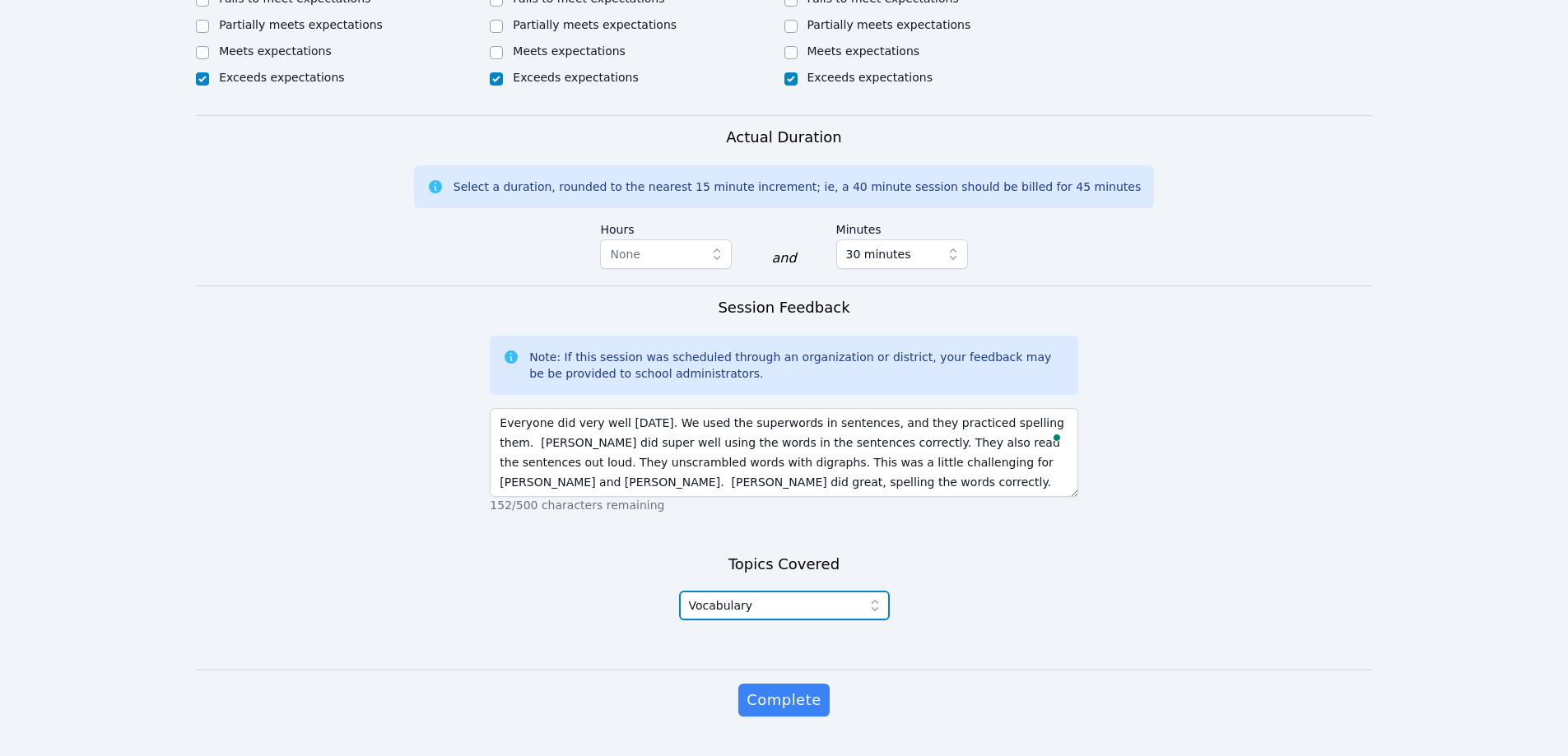
click at [870, 597] on icon "button" at bounding box center [875, 605] width 17 height 17
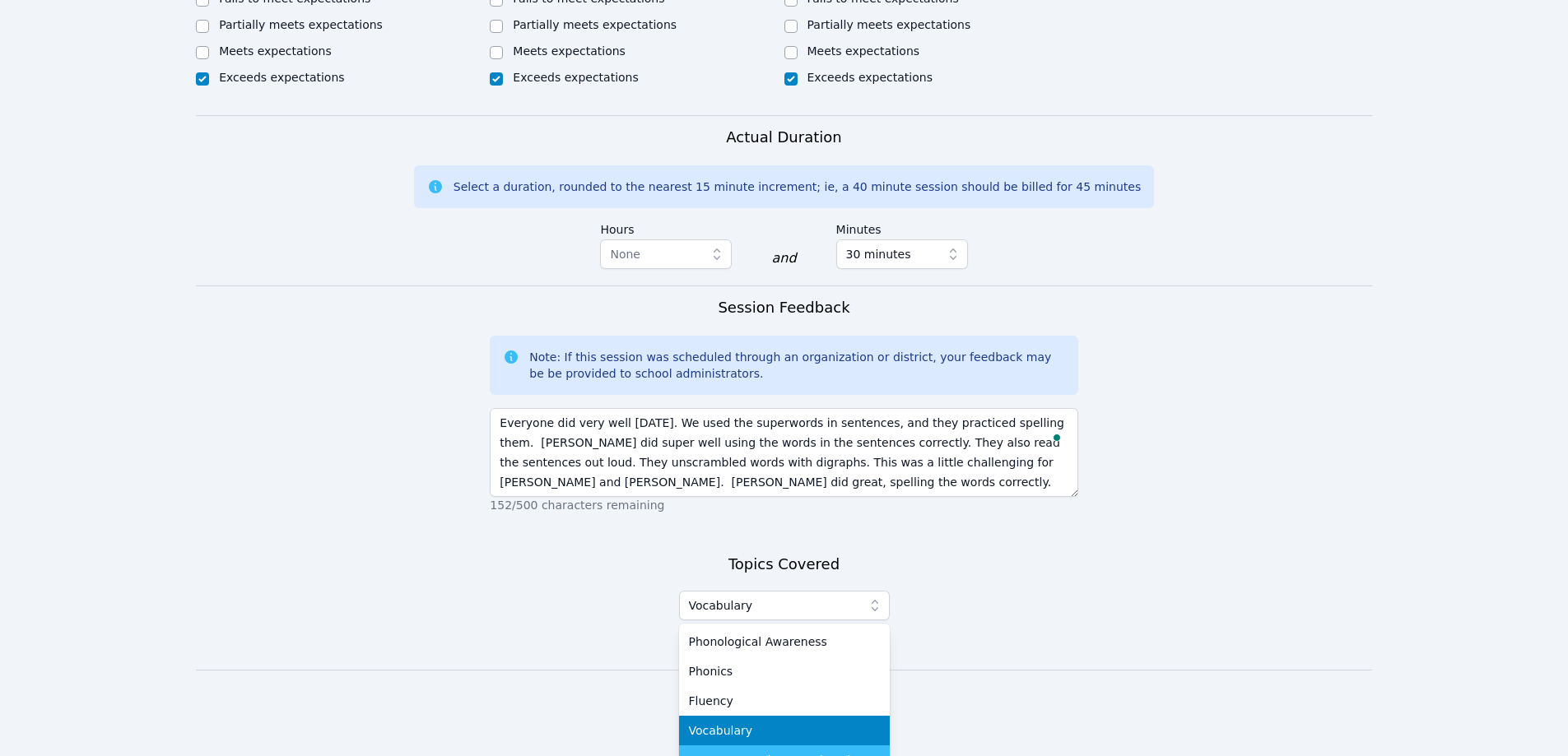
click at [737, 745] on li "Language and Comprehension" at bounding box center [784, 760] width 211 height 29
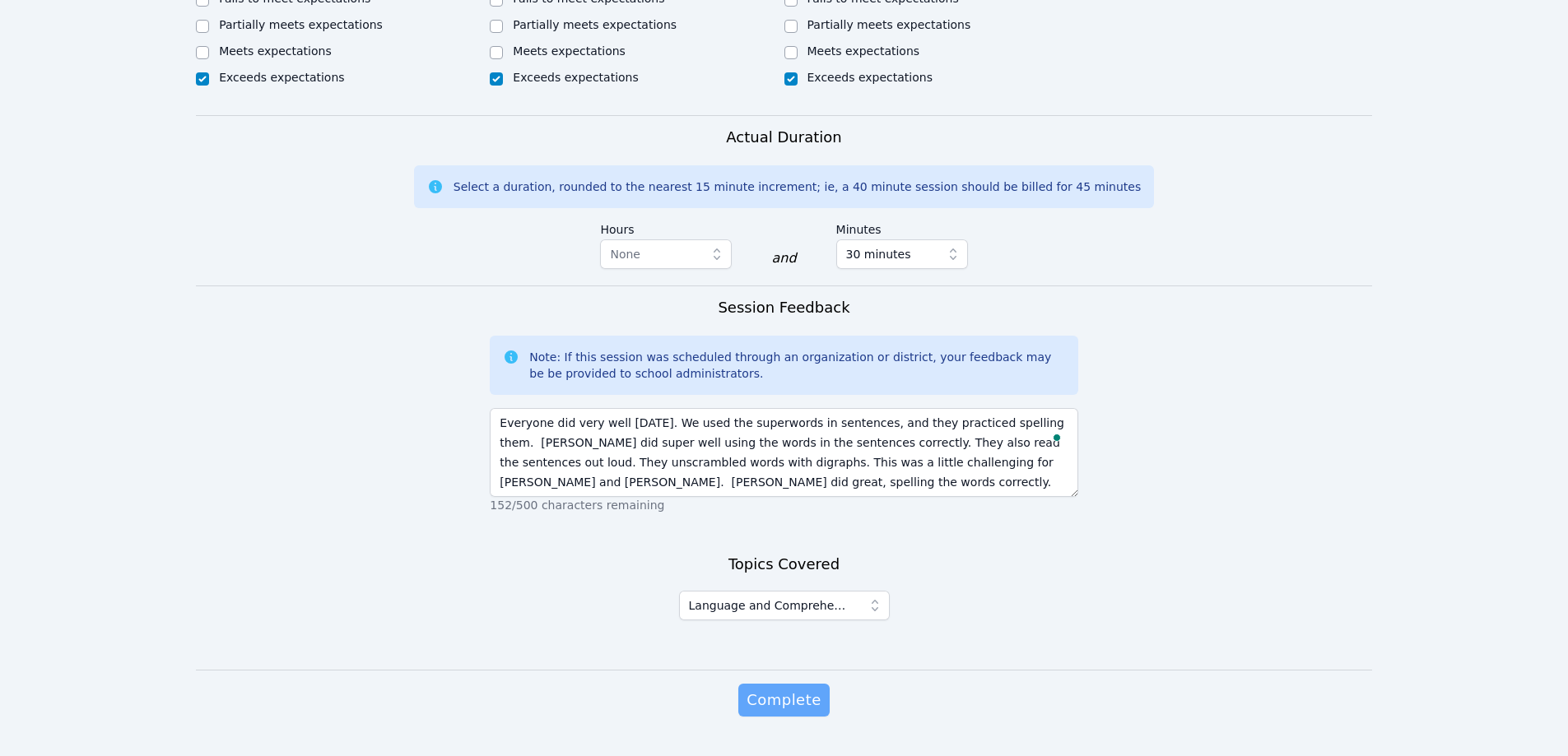
click at [789, 689] on span "Complete" at bounding box center [783, 700] width 74 height 23
